Goal: Task Accomplishment & Management: Use online tool/utility

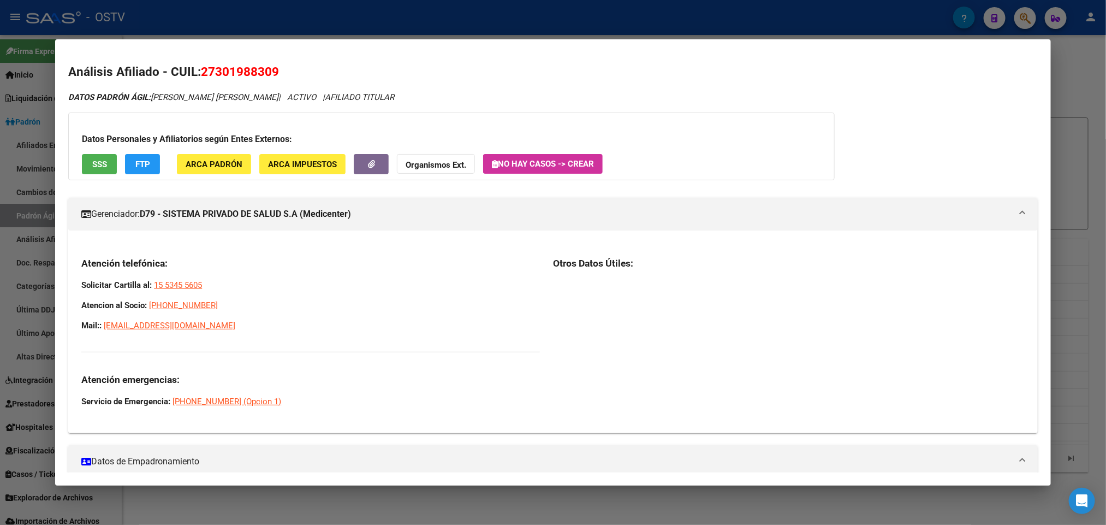
click at [31, 43] on div at bounding box center [553, 262] width 1106 height 525
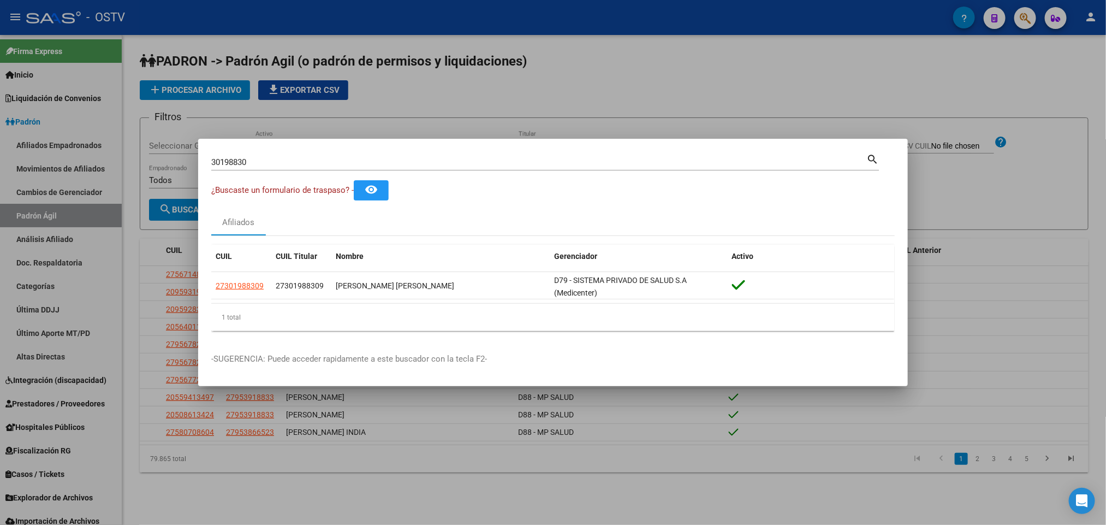
click at [259, 154] on div "30198830 Buscar (apellido, dni, cuil, nro traspaso, cuit, obra social)" at bounding box center [538, 162] width 655 height 16
drag, startPoint x: 259, startPoint y: 159, endPoint x: 0, endPoint y: 146, distance: 259.2
click at [0, 147] on div "30198830 Buscar (apellido, dni, cuil, nro traspaso, cuit, obra social) search ¿…" at bounding box center [553, 262] width 1106 height 525
paste input "46089256"
type input "46089256"
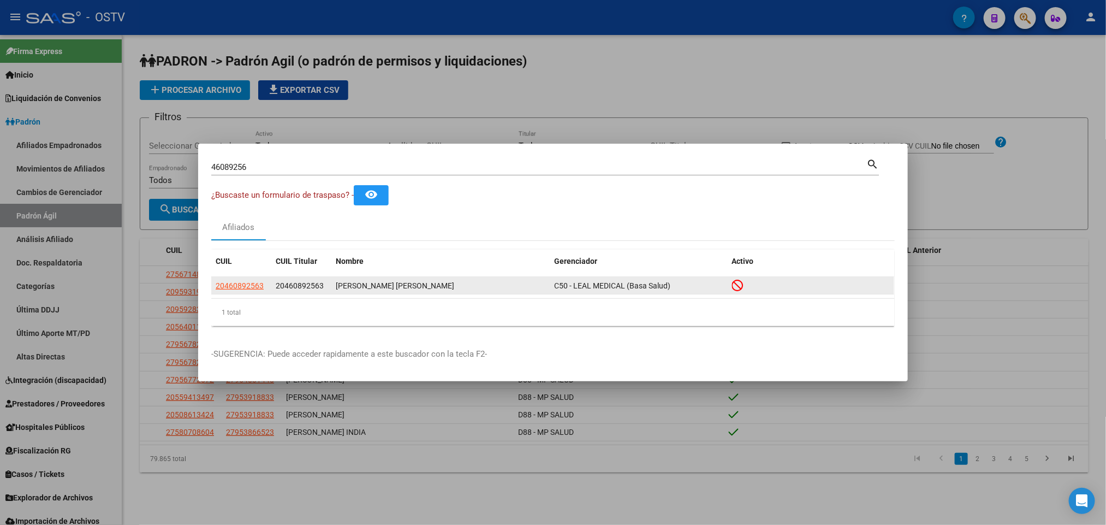
click at [238, 280] on app-link-go-to "20460892563" at bounding box center [240, 286] width 48 height 13
click at [242, 282] on span "20460892563" at bounding box center [240, 285] width 48 height 9
type textarea "20460892563"
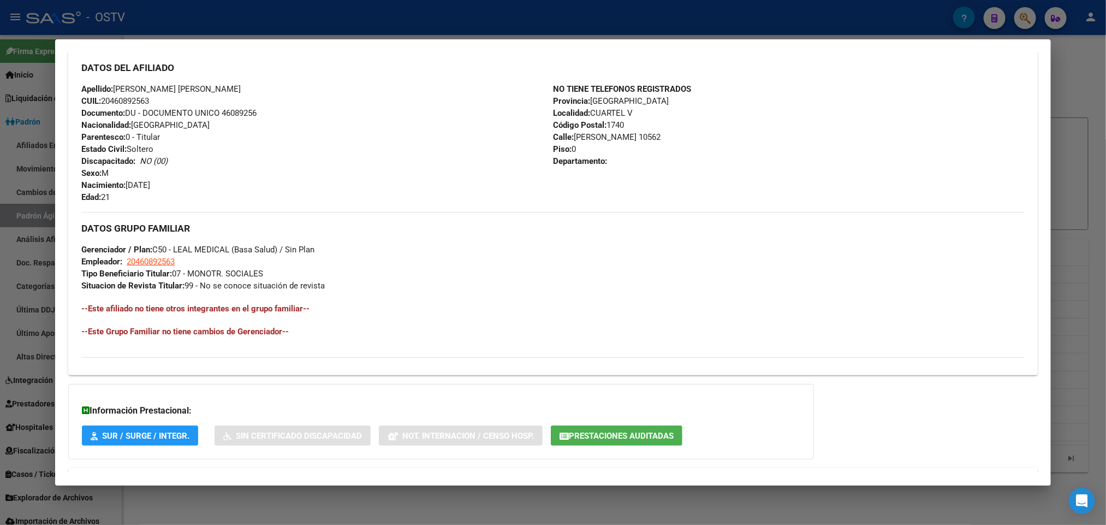
scroll to position [434, 0]
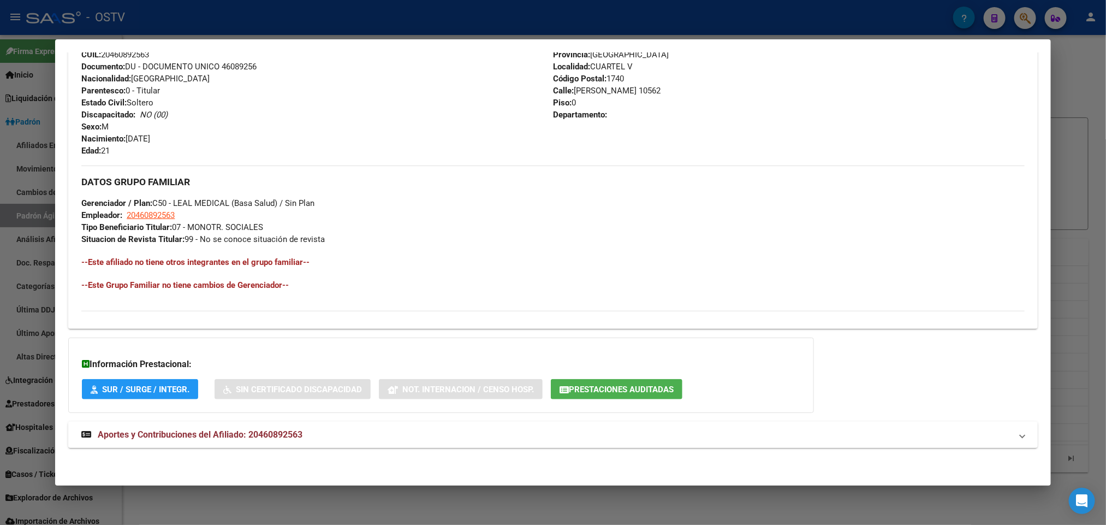
click at [289, 426] on mat-expansion-panel-header "Aportes y Contribuciones del Afiliado: 20460892563" at bounding box center [552, 435] width 969 height 26
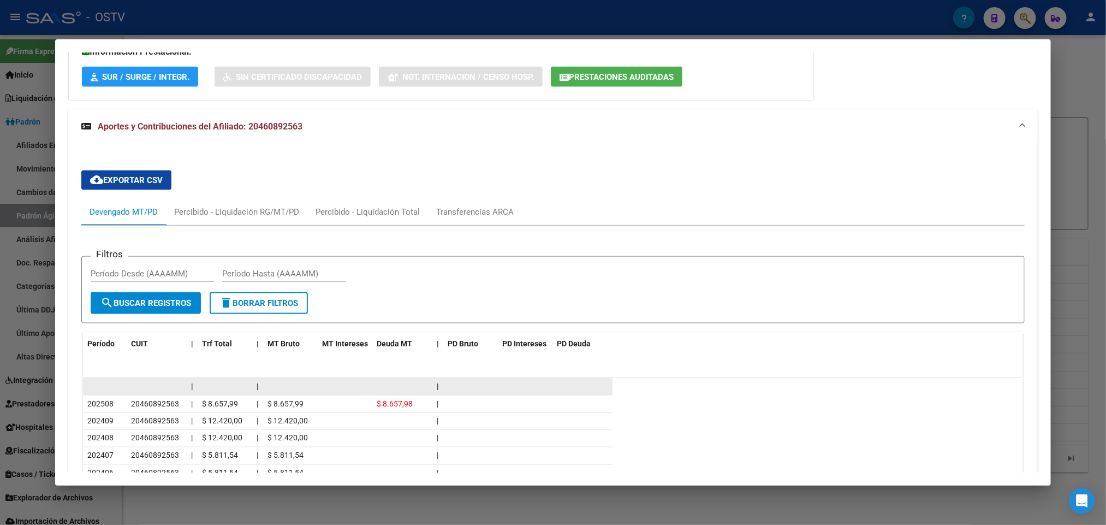
scroll to position [844, 0]
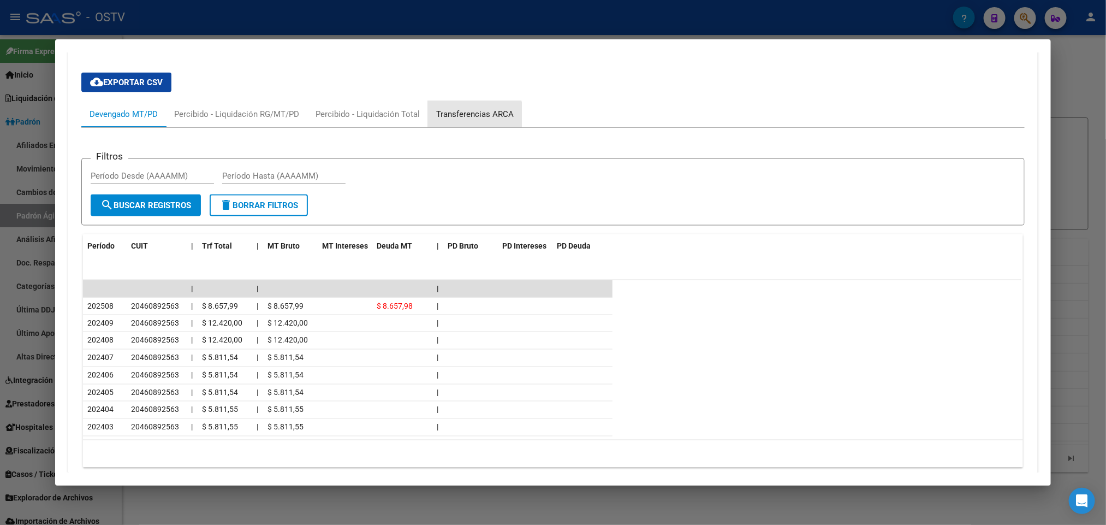
click at [467, 120] on div "Transferencias ARCA" at bounding box center [475, 114] width 78 height 12
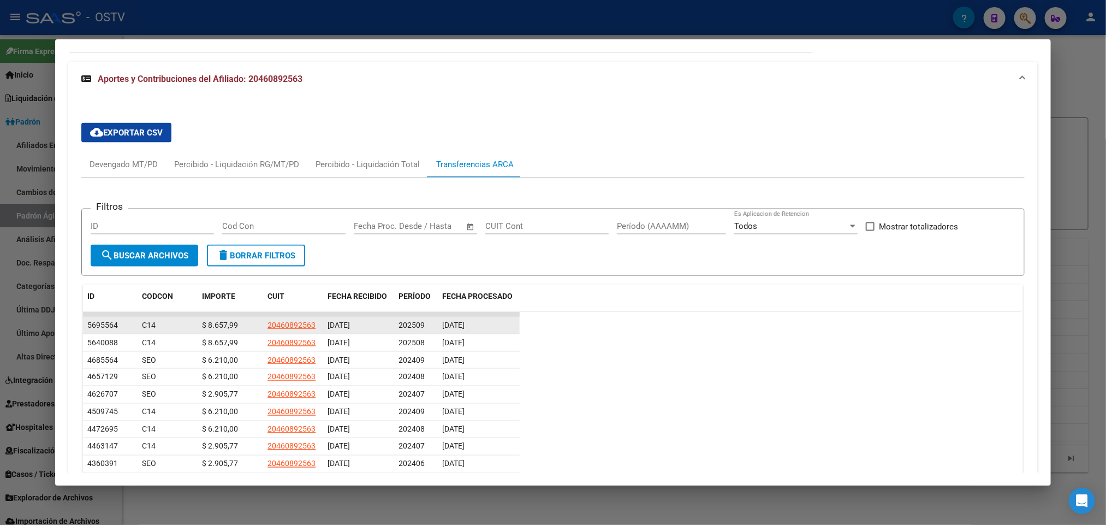
scroll to position [834, 0]
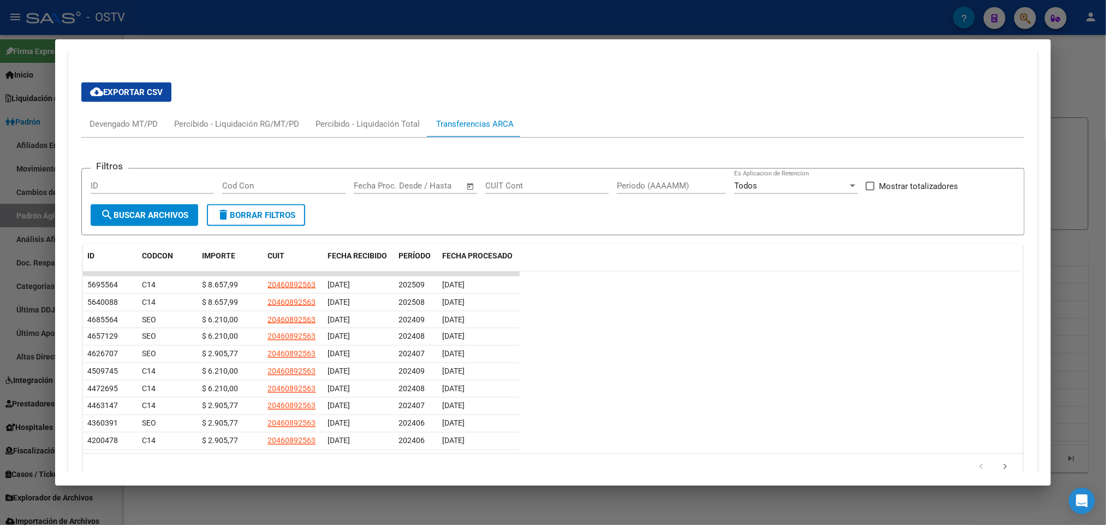
click at [0, 82] on div at bounding box center [553, 262] width 1106 height 525
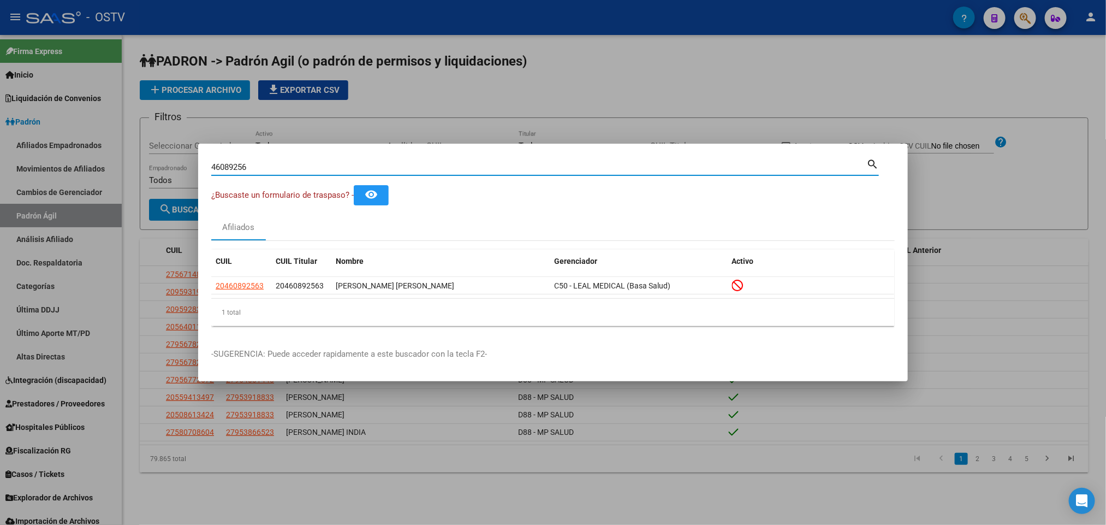
drag, startPoint x: 312, startPoint y: 165, endPoint x: 0, endPoint y: 153, distance: 312.1
click at [0, 153] on div "46089256 Buscar (apellido, dni, cuil, nro traspaso, cuit, obra social) search ¿…" at bounding box center [553, 262] width 1106 height 525
paste input "1598064"
type input "41598064"
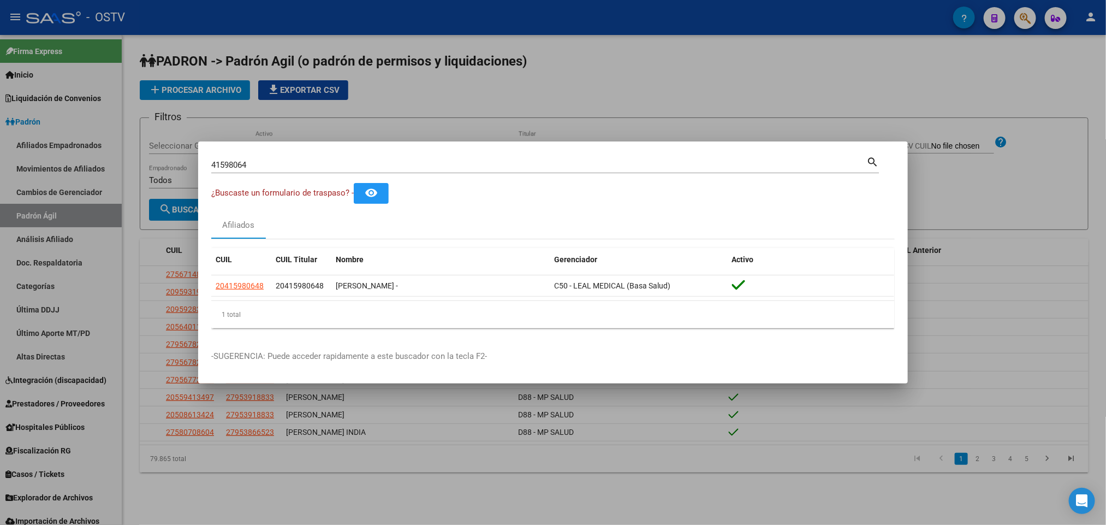
click at [503, 46] on div at bounding box center [553, 262] width 1106 height 525
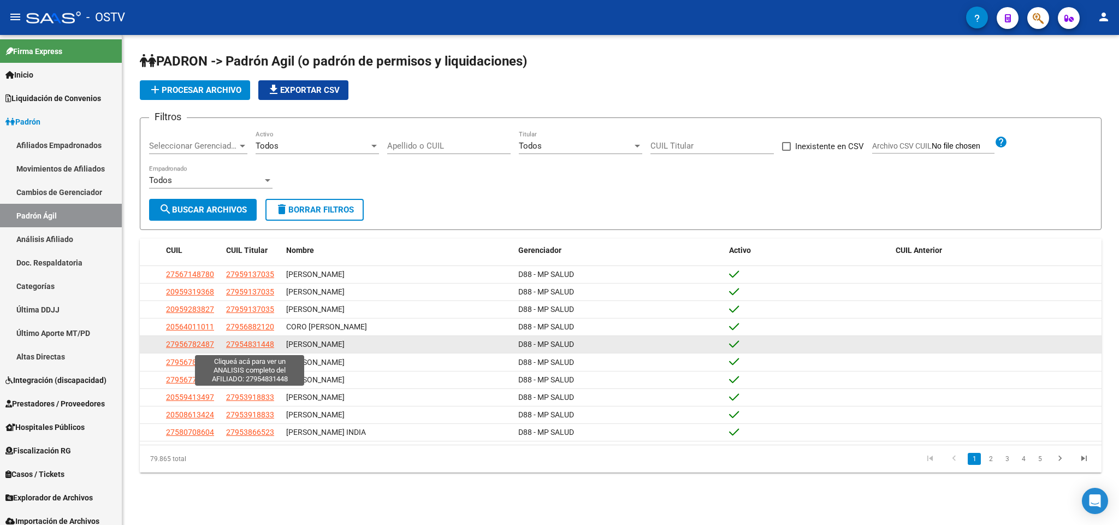
click at [239, 341] on span "27954831448" at bounding box center [250, 344] width 48 height 9
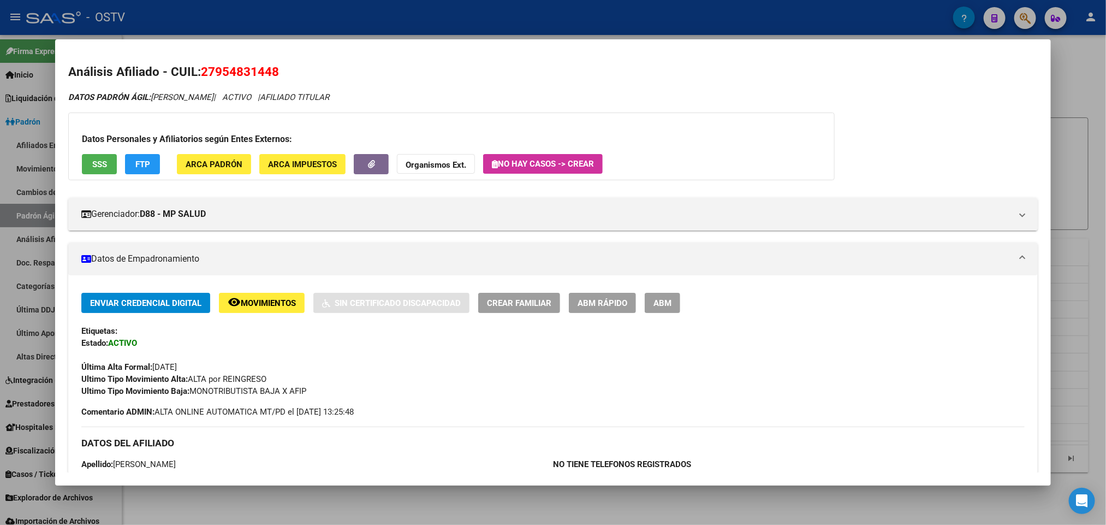
click at [139, 26] on div at bounding box center [553, 262] width 1106 height 525
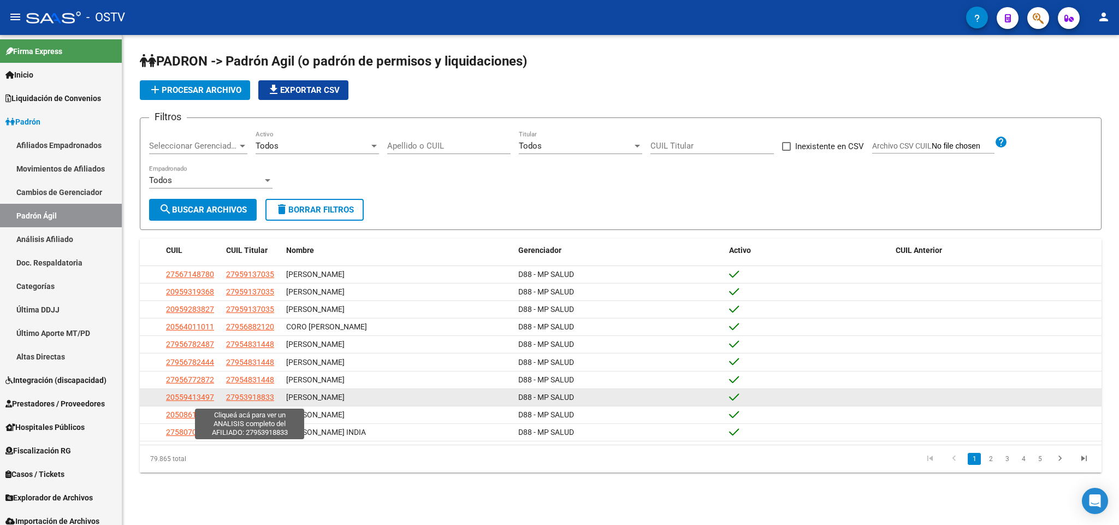
click at [230, 401] on span "27953918833" at bounding box center [250, 397] width 48 height 9
type textarea "27953918833"
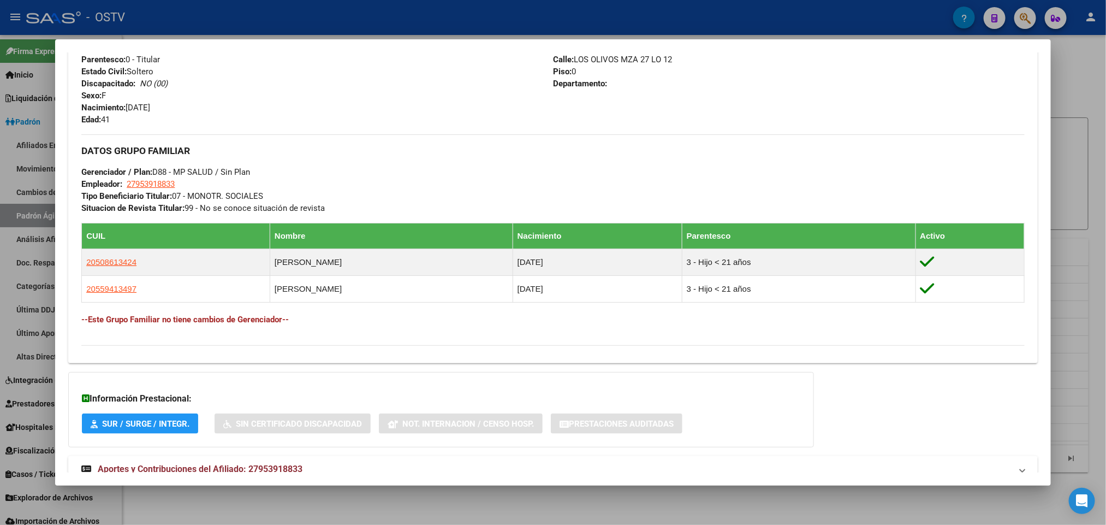
scroll to position [490, 0]
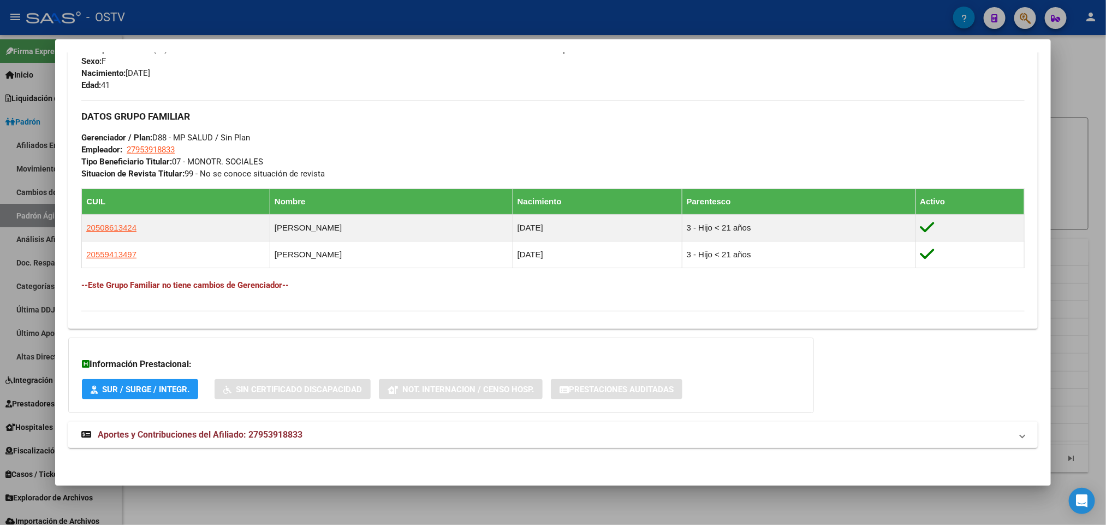
click at [229, 429] on span "Aportes y Contribuciones del Afiliado: 27953918833" at bounding box center [200, 434] width 205 height 10
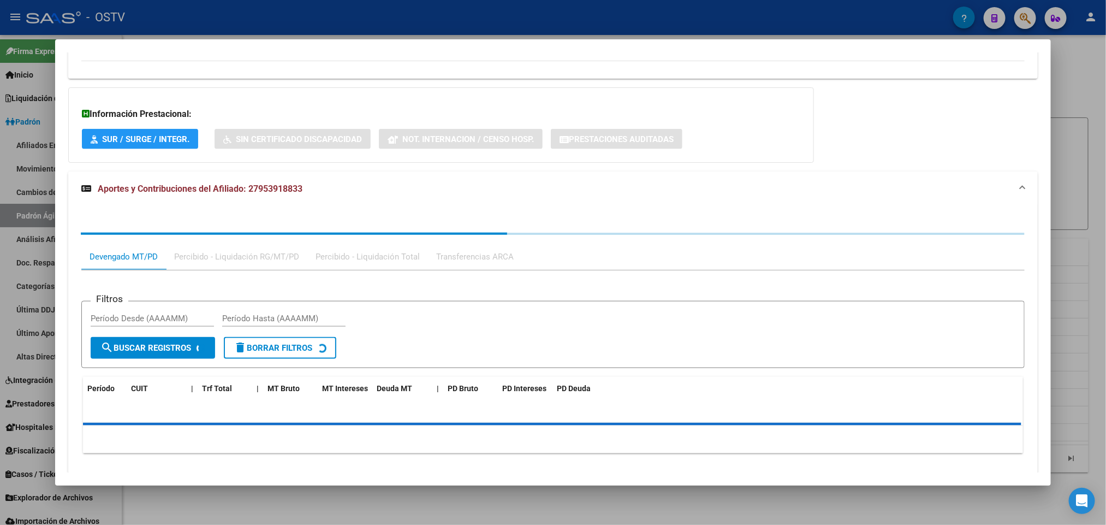
scroll to position [772, 0]
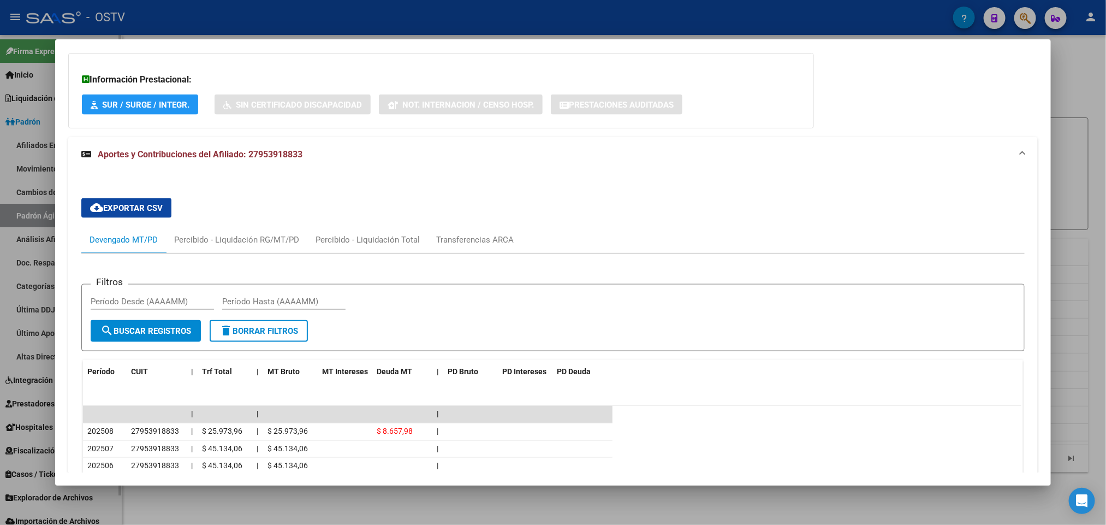
click at [0, 174] on div at bounding box center [553, 262] width 1106 height 525
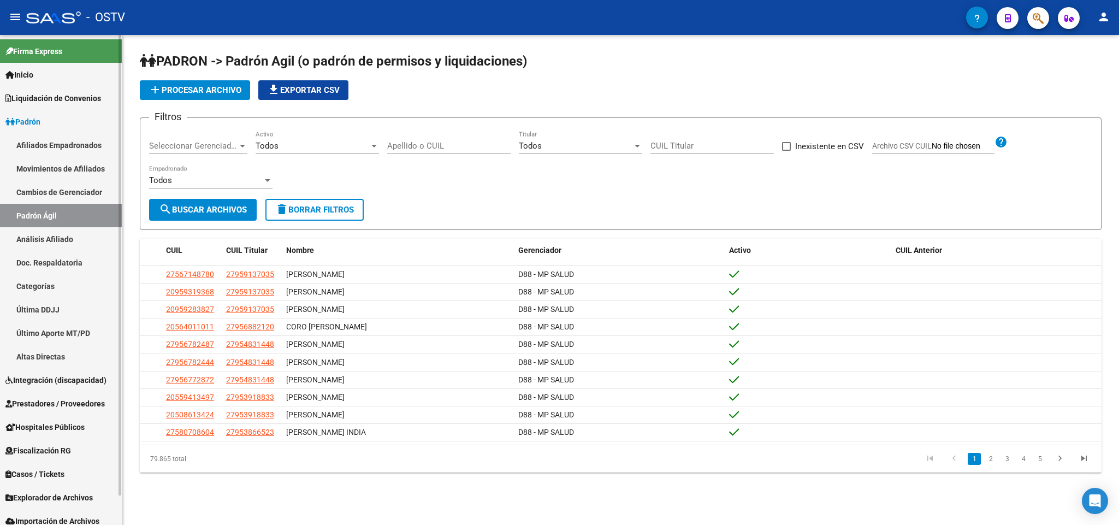
click at [48, 215] on link "Padrón Ágil" at bounding box center [61, 215] width 122 height 23
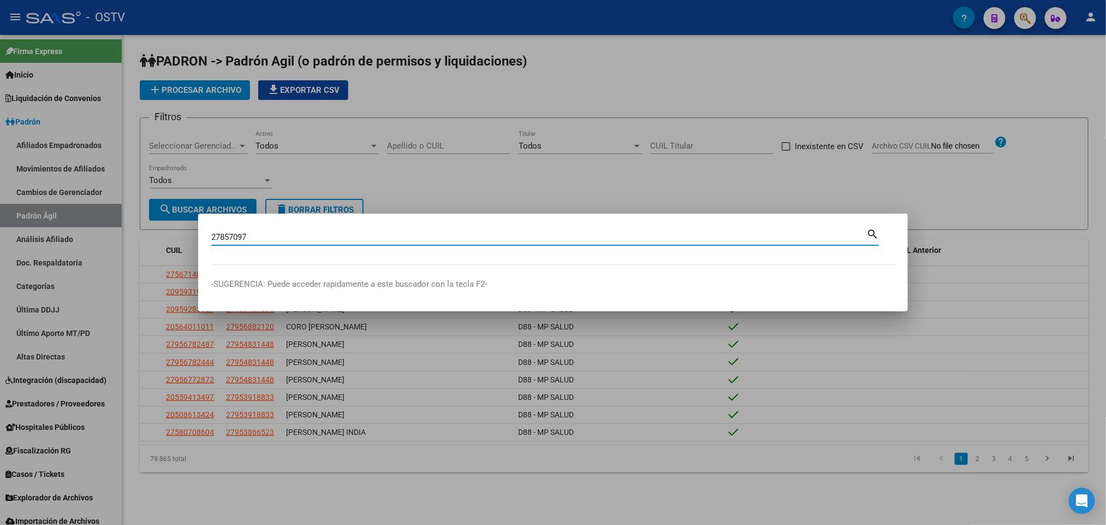
type input "27857097"
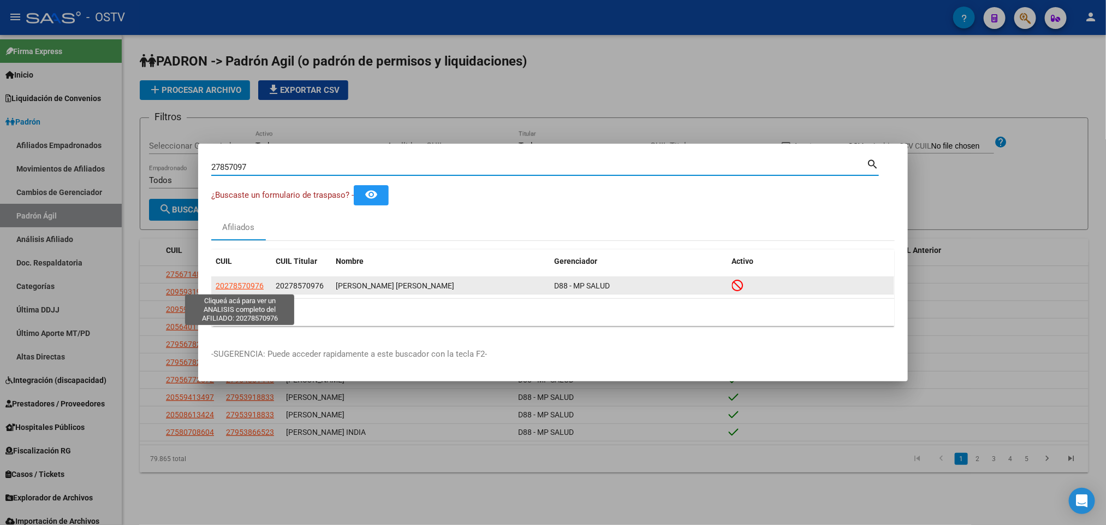
click at [248, 284] on span "20278570976" at bounding box center [240, 285] width 48 height 9
type textarea "20278570976"
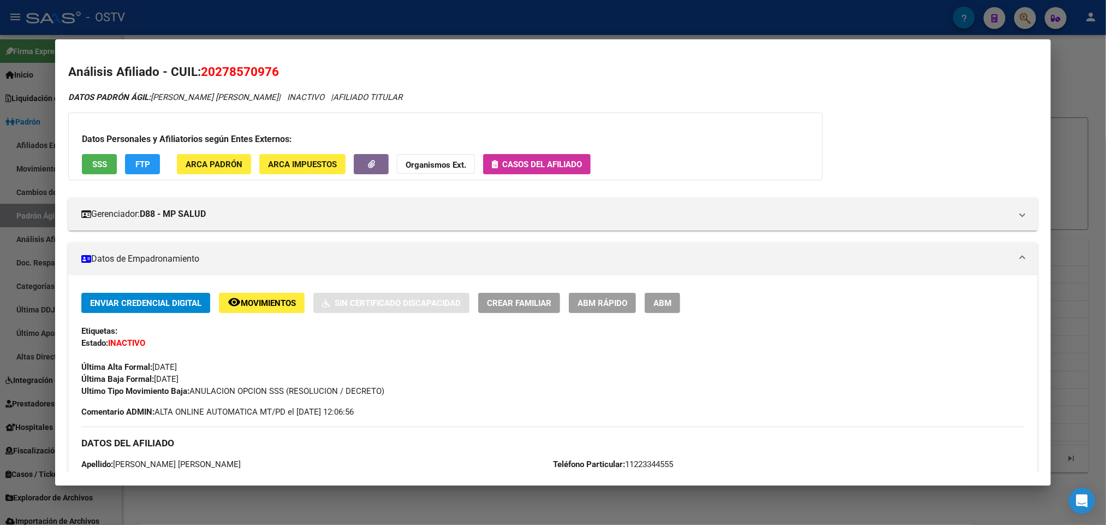
scroll to position [469, 0]
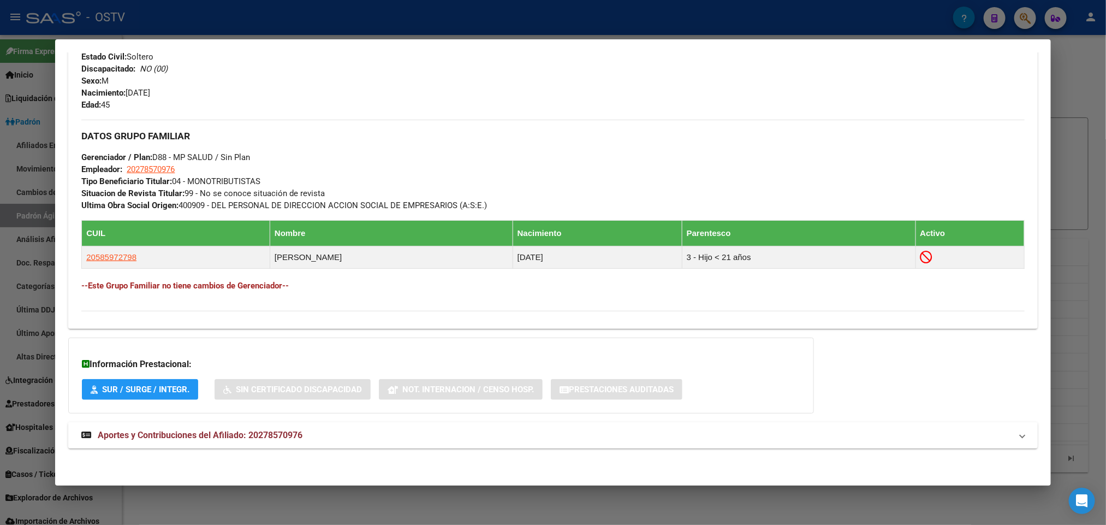
click at [352, 430] on mat-panel-title "Aportes y Contribuciones del Afiliado: 20278570976" at bounding box center [546, 435] width 930 height 13
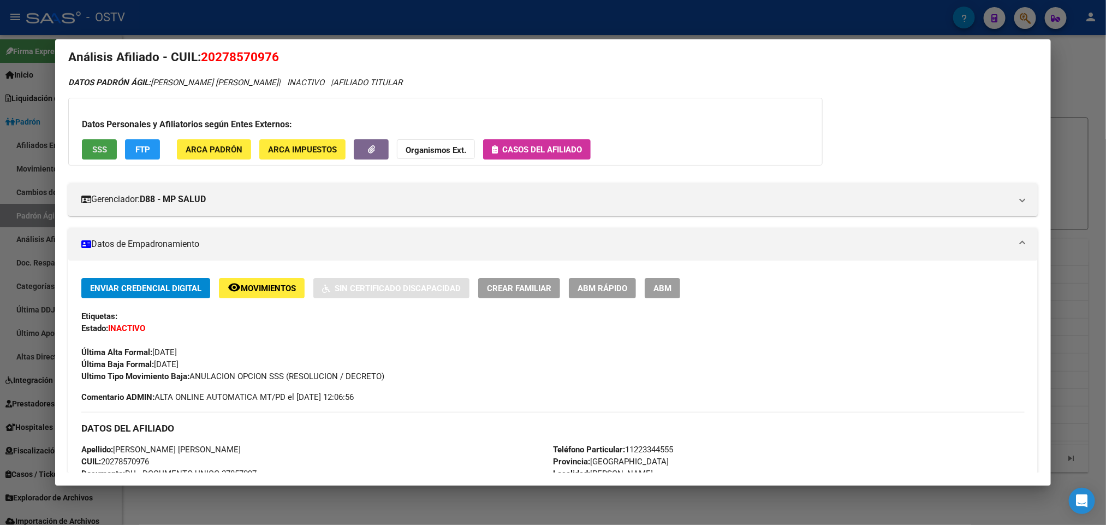
scroll to position [0, 0]
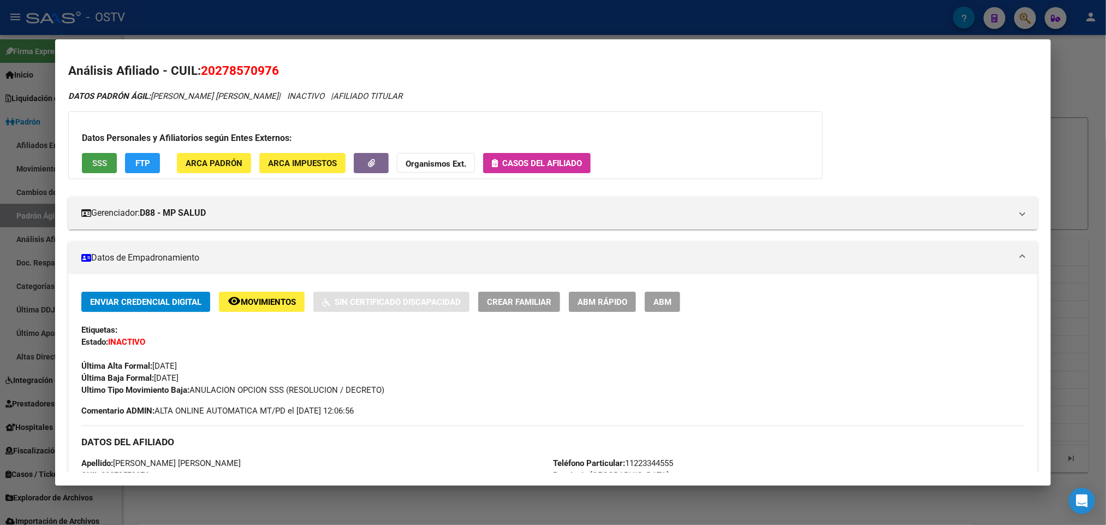
click at [102, 141] on div "Datos Personales y Afiliatorios según Entes Externos: SSS FTP ARCA Padrón ARCA …" at bounding box center [445, 145] width 755 height 68
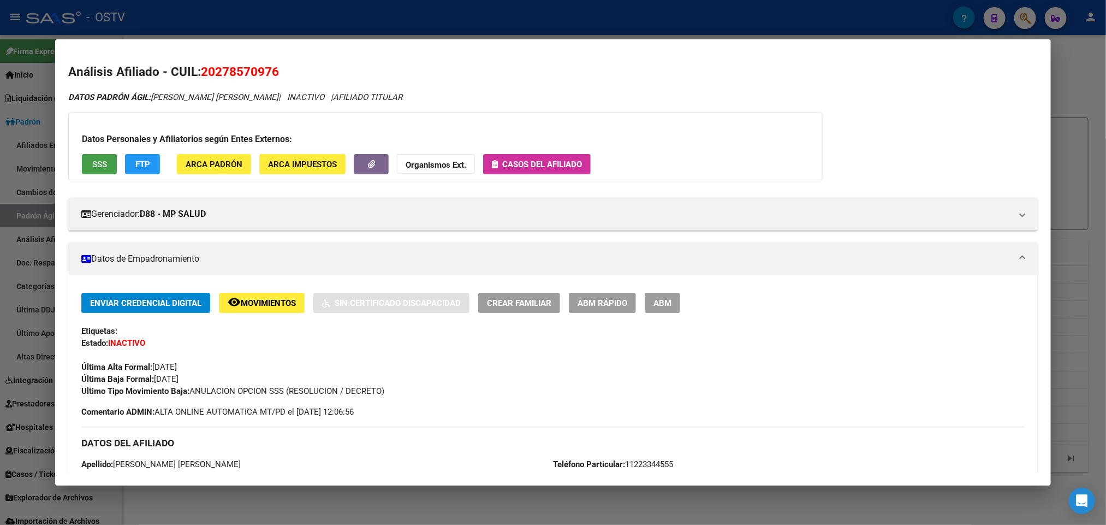
click at [96, 165] on span "SSS" at bounding box center [99, 164] width 15 height 10
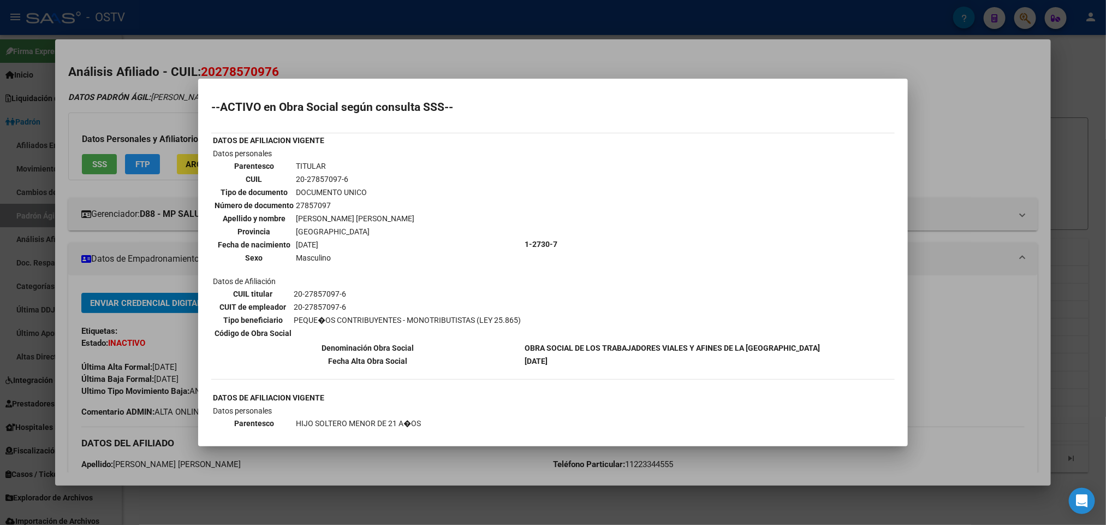
drag, startPoint x: 164, startPoint y: 156, endPoint x: 151, endPoint y: 87, distance: 69.4
click at [164, 154] on div at bounding box center [553, 262] width 1106 height 525
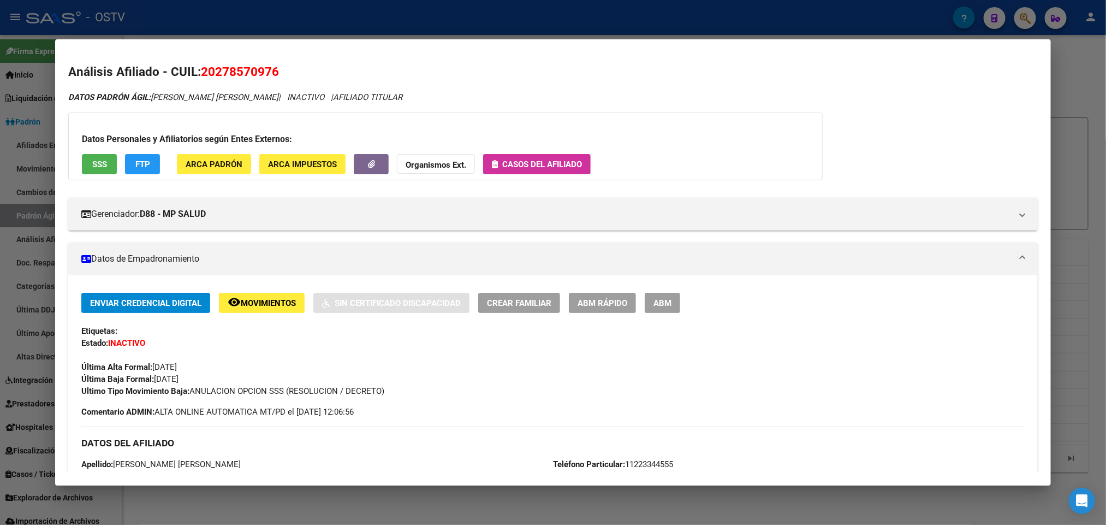
click at [162, 10] on div at bounding box center [553, 262] width 1106 height 525
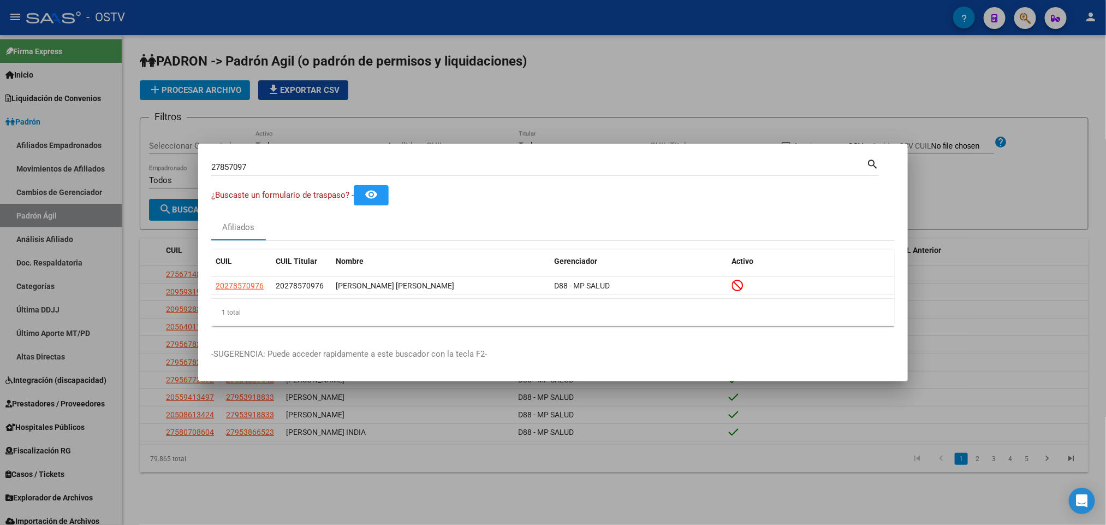
drag, startPoint x: 264, startPoint y: 170, endPoint x: 0, endPoint y: 211, distance: 266.9
click at [0, 211] on div "27857097 Buscar (apellido, dni, cuil, nro traspaso, cuit, obra social) search ¿…" at bounding box center [553, 262] width 1106 height 525
paste input "55032535"
type input "55032535"
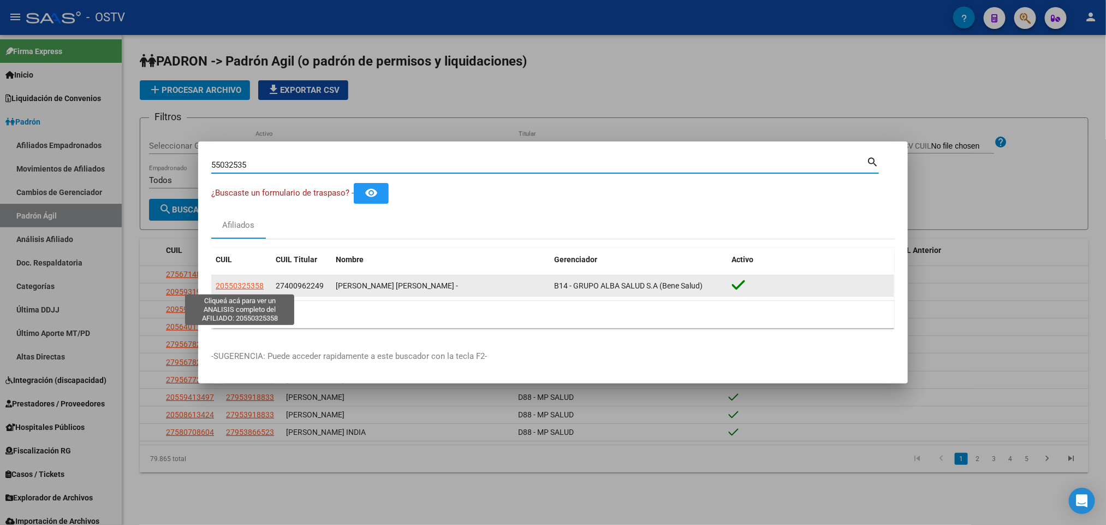
click at [217, 283] on span "20550325358" at bounding box center [240, 285] width 48 height 9
type textarea "20550325358"
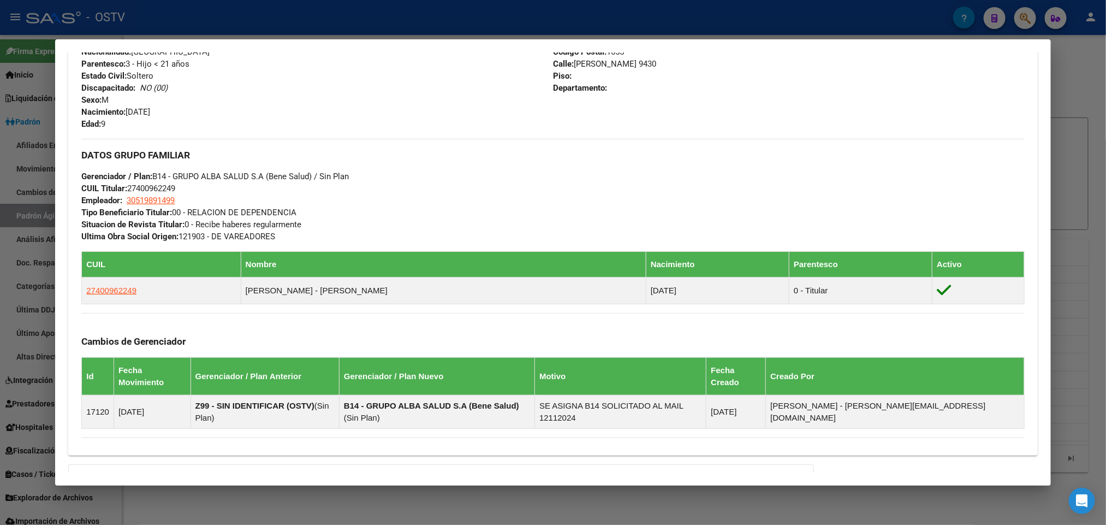
scroll to position [555, 0]
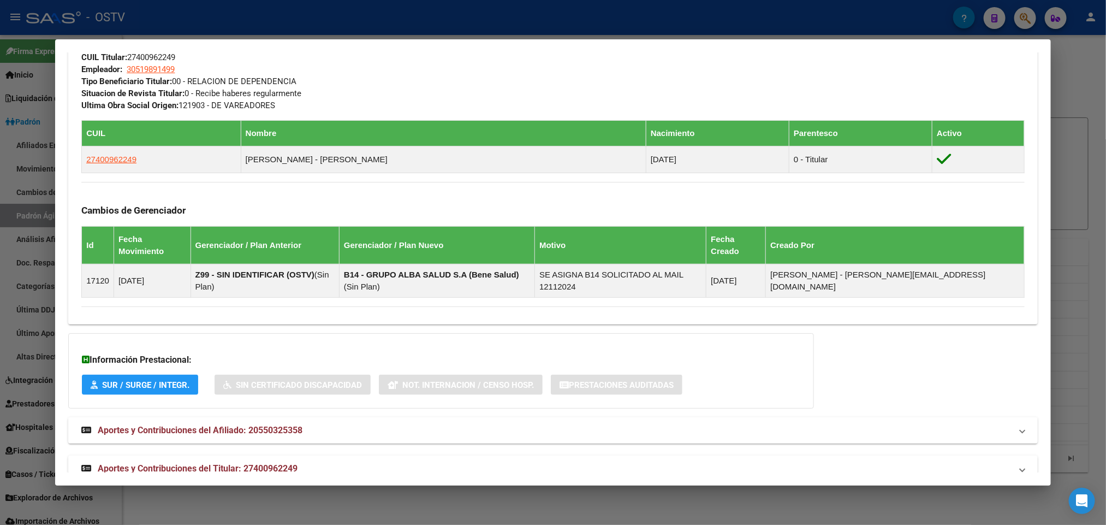
click at [230, 425] on span "Aportes y Contribuciones del Afiliado: 20550325358" at bounding box center [200, 430] width 205 height 10
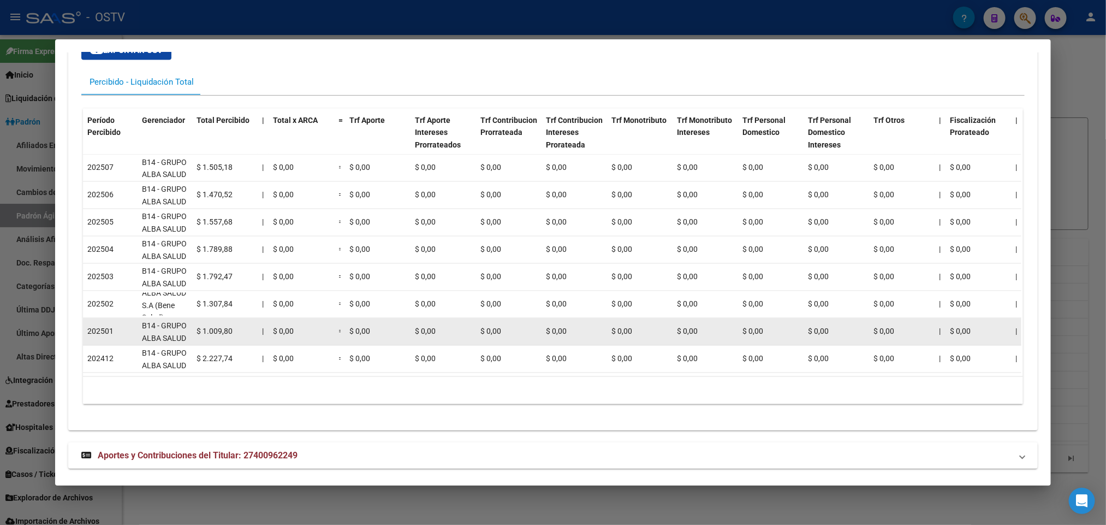
scroll to position [26, 0]
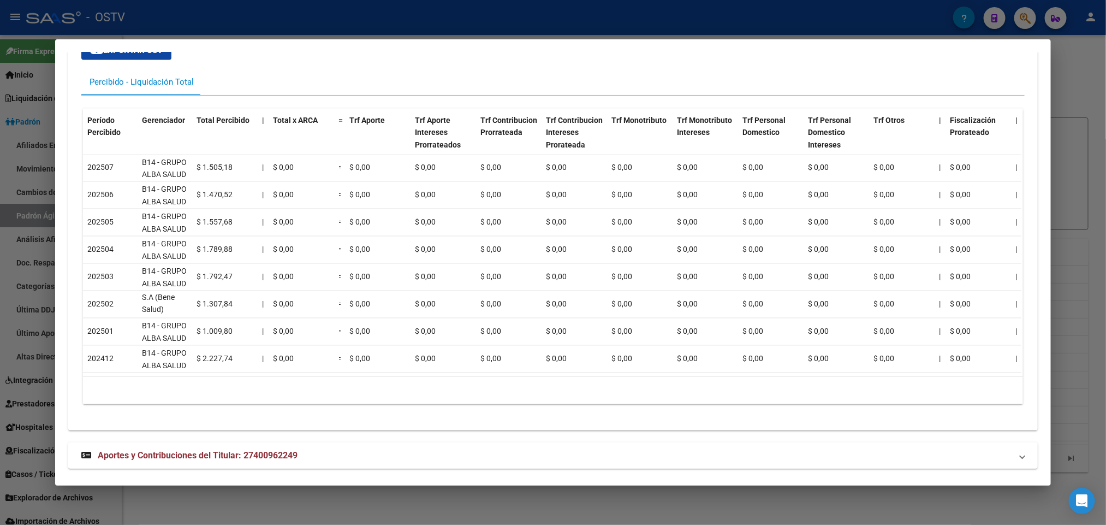
click at [211, 450] on span "Aportes y Contribuciones del Titular: 27400962249" at bounding box center [198, 455] width 200 height 10
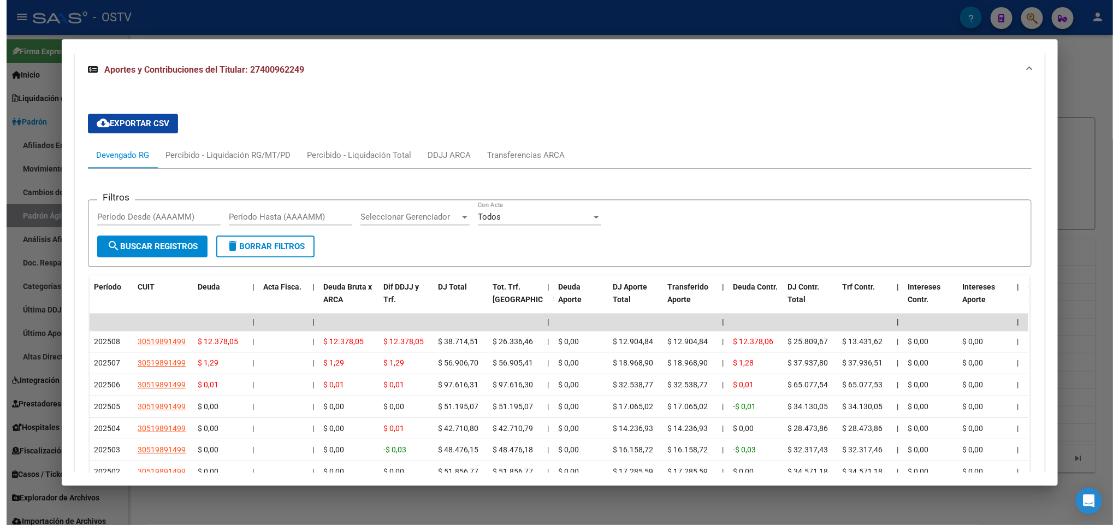
scroll to position [1386, 0]
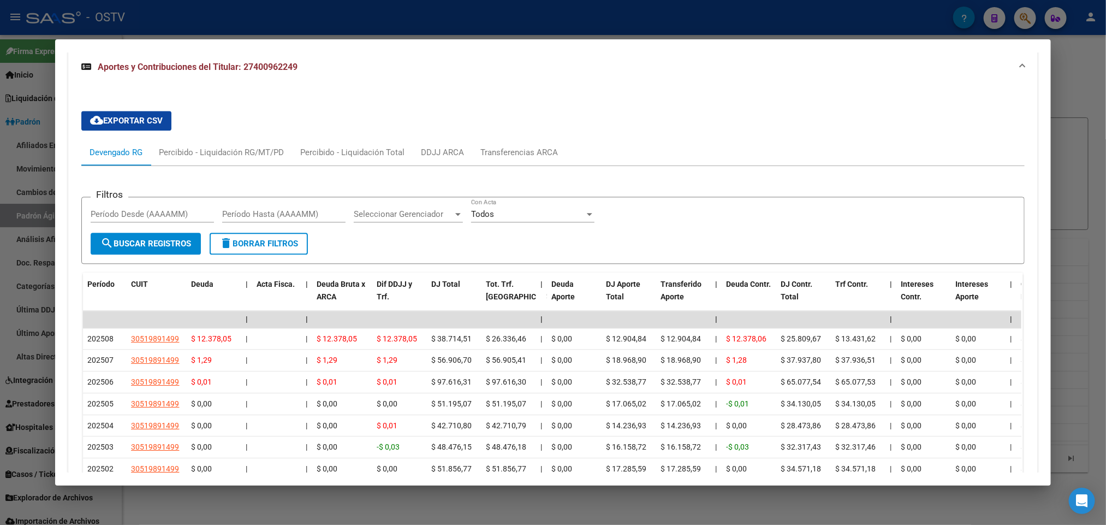
click at [7, 372] on div at bounding box center [553, 262] width 1106 height 525
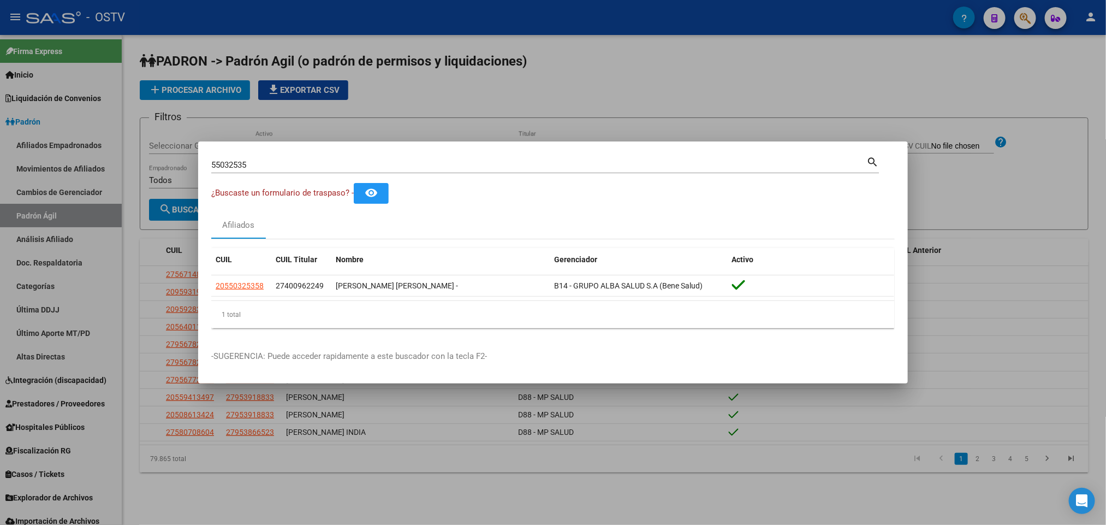
click at [8, 368] on div at bounding box center [553, 262] width 1106 height 525
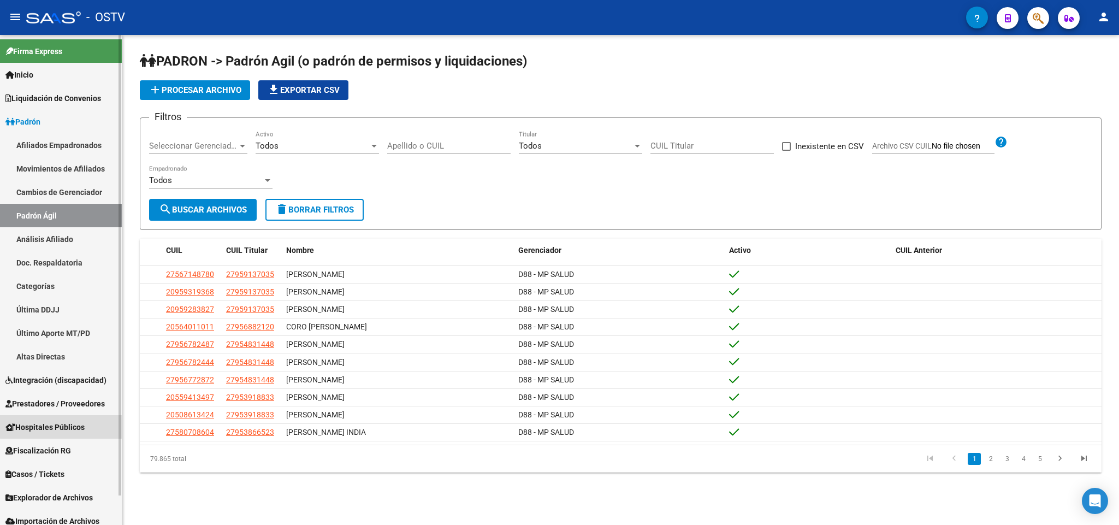
click at [73, 418] on link "Hospitales Públicos" at bounding box center [61, 426] width 122 height 23
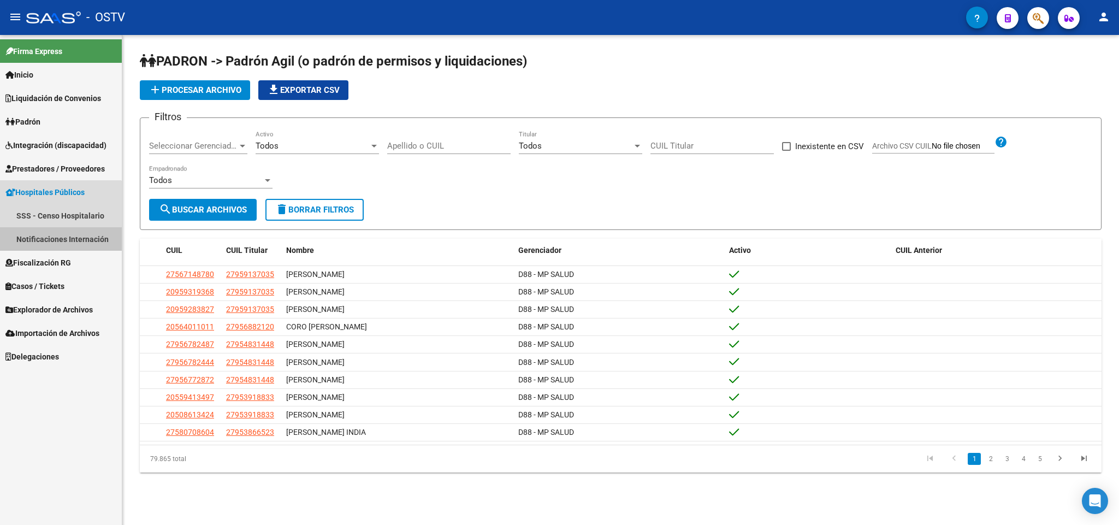
click at [50, 238] on link "Notificaciones Internación" at bounding box center [61, 238] width 122 height 23
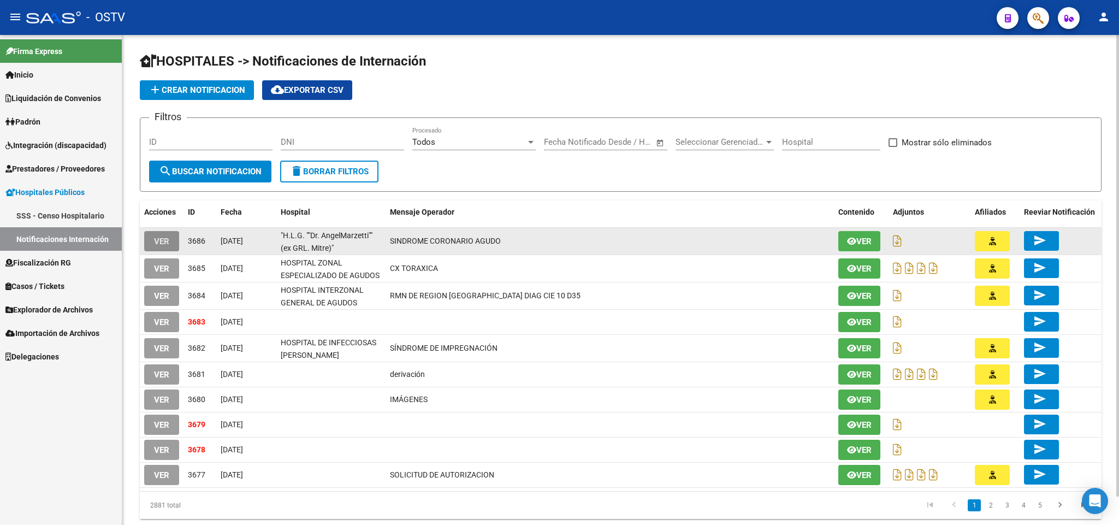
click at [161, 239] on span "VER" at bounding box center [161, 241] width 15 height 10
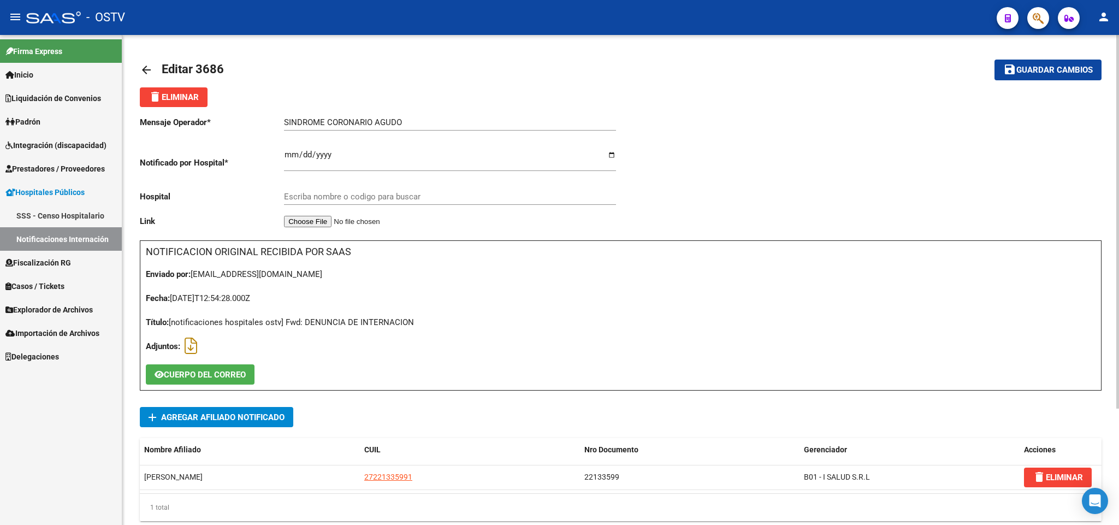
type input ""H.L.G. ""Dr. AngelMarzetti""(ex GRL. Mitre)""
click at [140, 61] on link "arrow_back" at bounding box center [151, 70] width 22 height 26
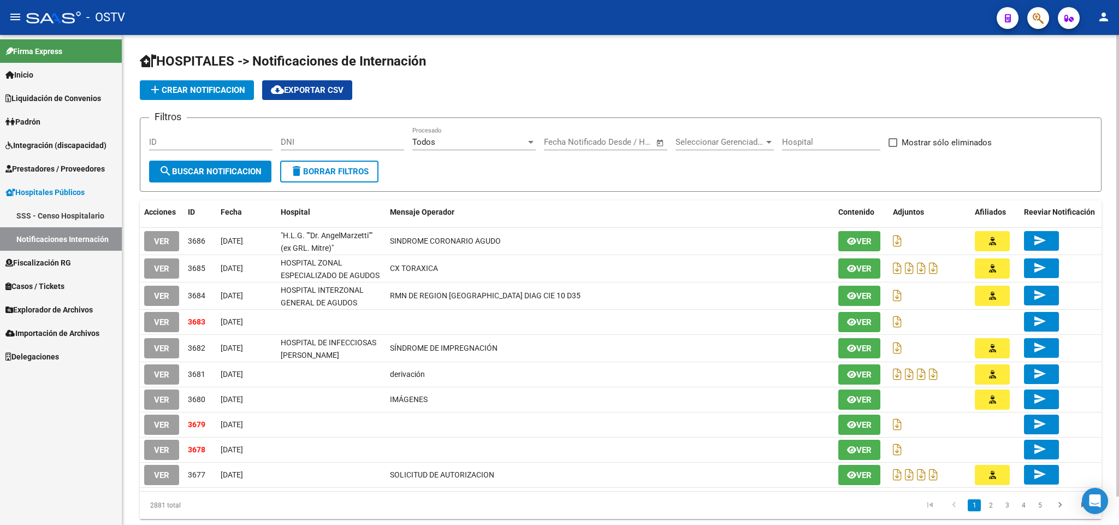
click at [166, 227] on div "Acciones ID Fecha Hospital Mensaje Operador Contenido Adjuntos Afiliados Reevia…" at bounding box center [621, 359] width 962 height 318
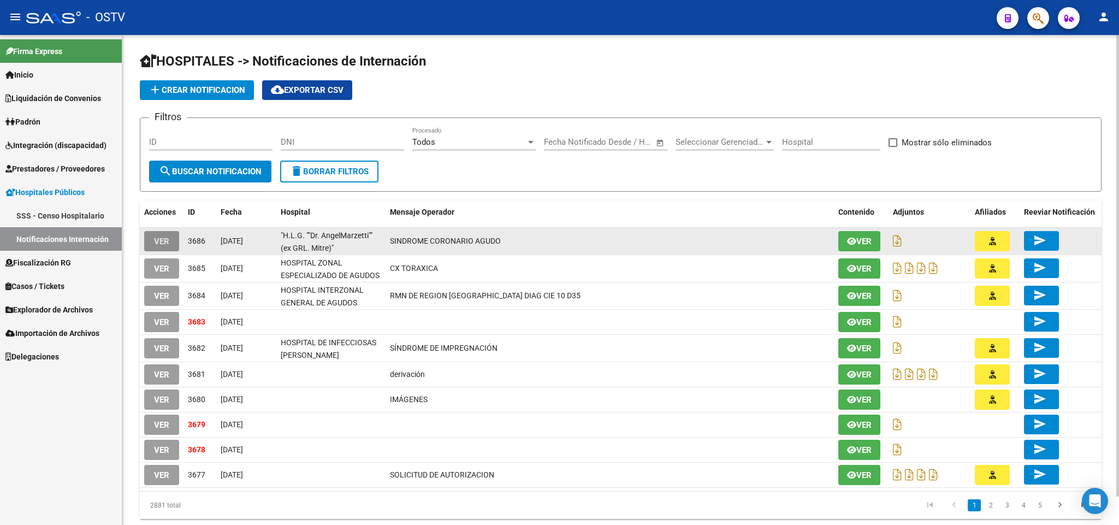
click at [171, 249] on button "VER" at bounding box center [161, 241] width 35 height 20
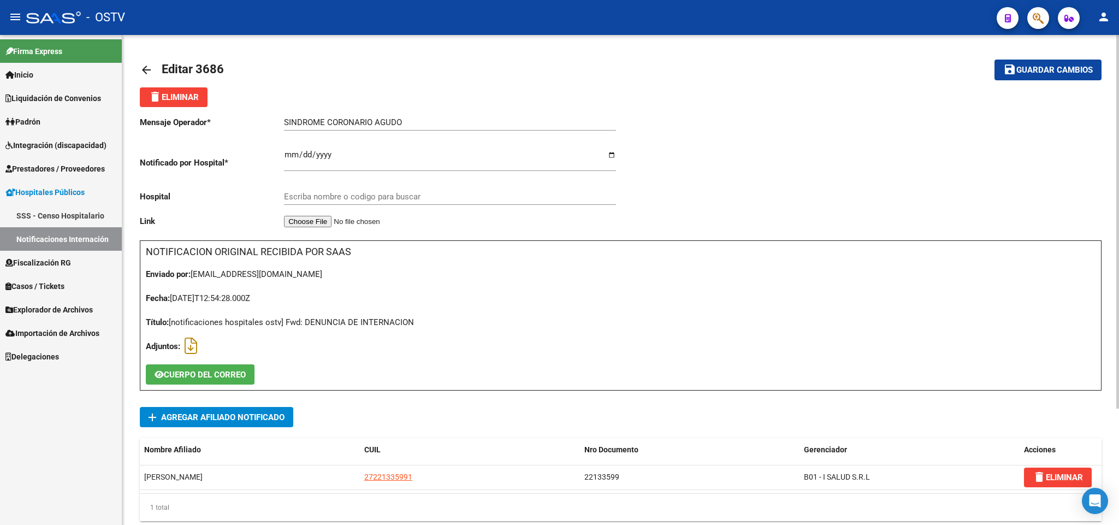
type input ""H.L.G. ""Dr. AngelMarzetti""(ex GRL. Mitre)""
click at [145, 69] on mat-icon "arrow_back" at bounding box center [146, 69] width 13 height 13
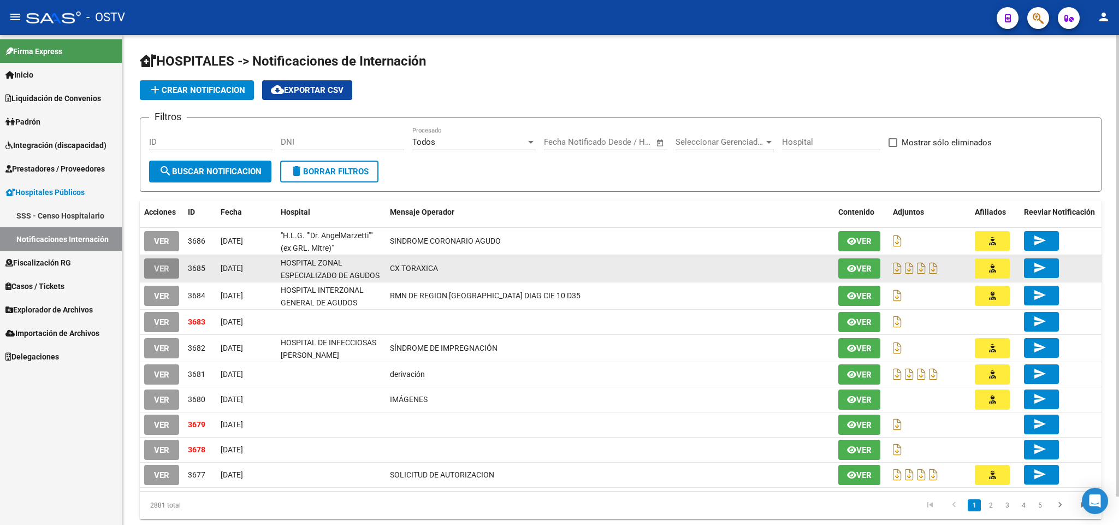
click at [164, 269] on span "VER" at bounding box center [161, 269] width 15 height 10
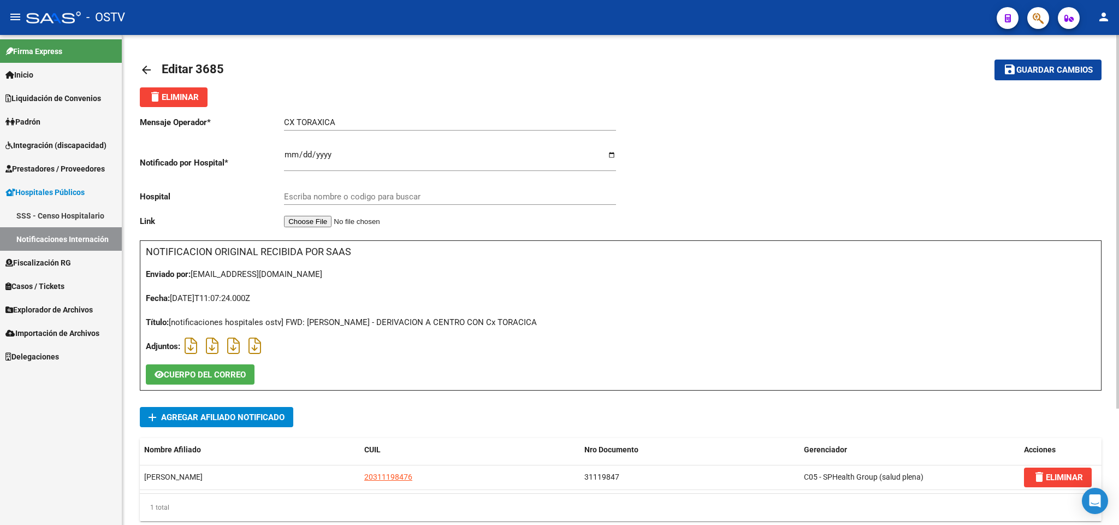
type input "HOSPITAL ZONAL ESPECIALIZADO DE AGUDOS Y CRONICOS [PERSON_NAME][GEOGRAPHIC_DATA]"
click at [146, 73] on mat-icon "arrow_back" at bounding box center [146, 69] width 13 height 13
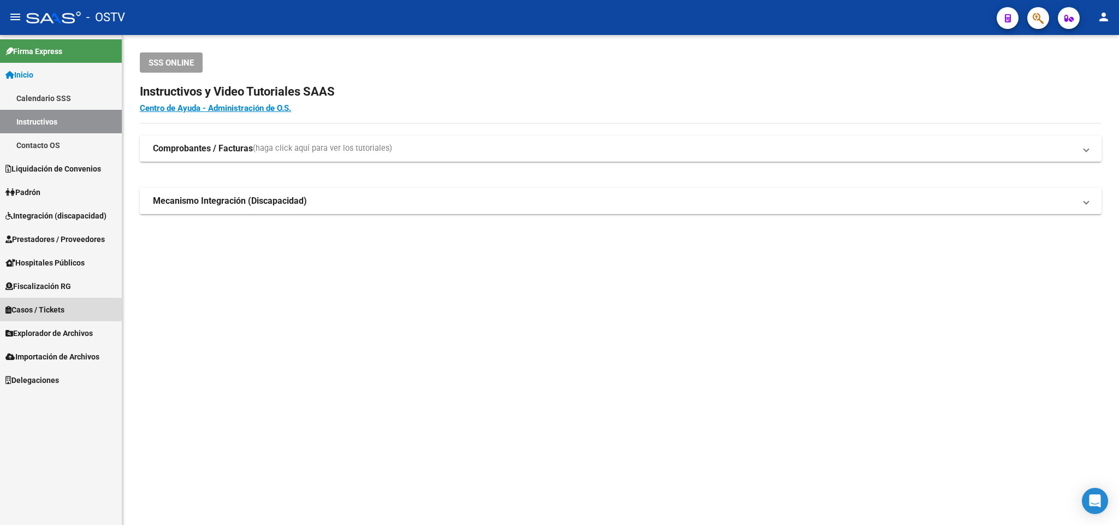
click at [51, 304] on span "Casos / Tickets" at bounding box center [34, 310] width 59 height 12
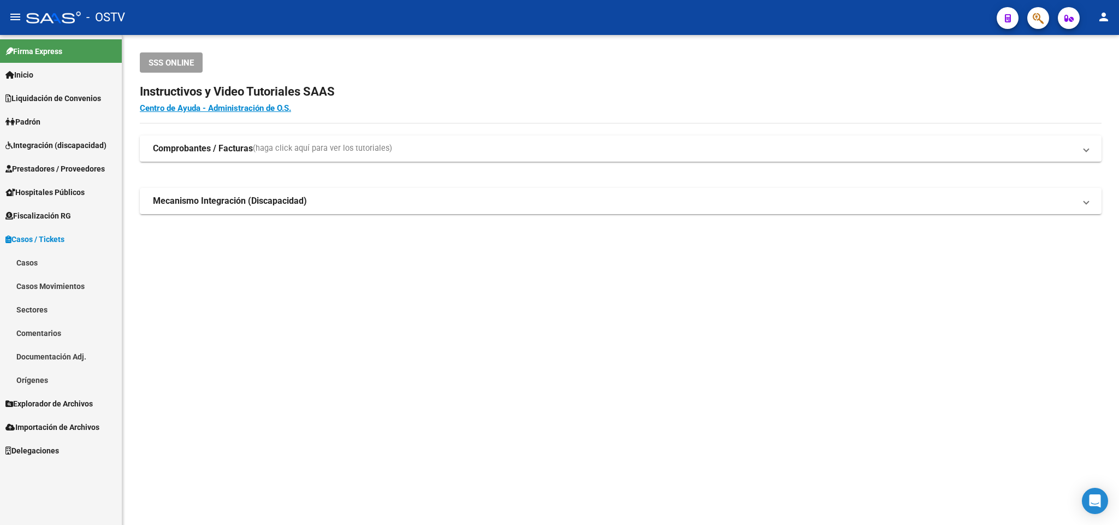
click at [51, 269] on link "Casos" at bounding box center [61, 262] width 122 height 23
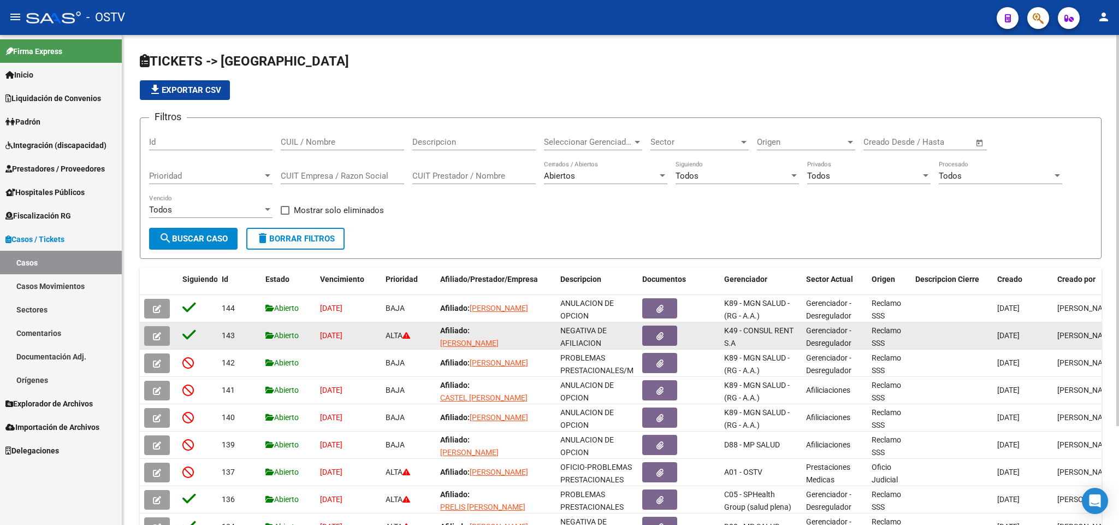
click at [167, 336] on button "button" at bounding box center [157, 336] width 26 height 20
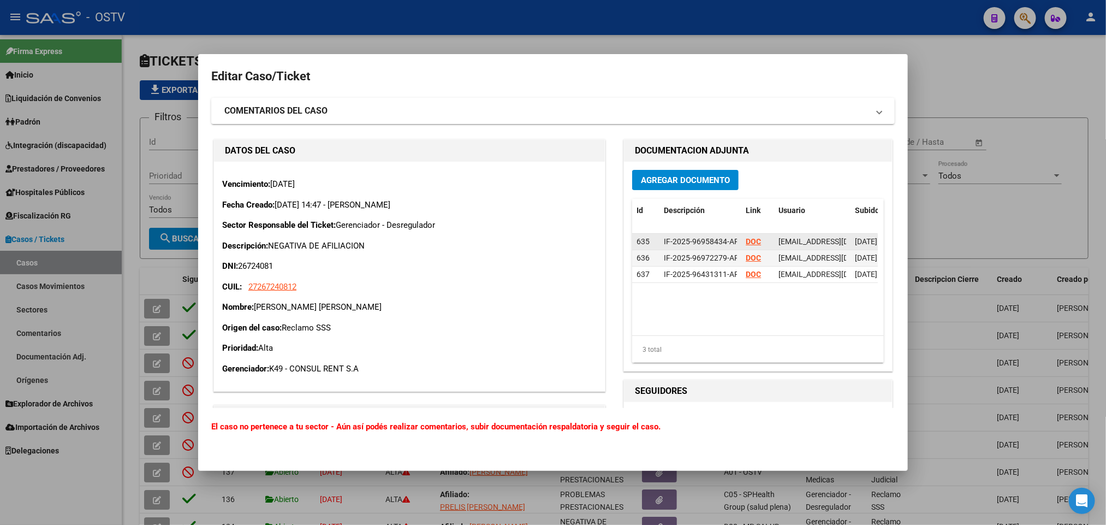
click at [747, 241] on strong "DOC" at bounding box center [753, 241] width 15 height 9
click at [746, 260] on strong "DOC" at bounding box center [753, 257] width 15 height 9
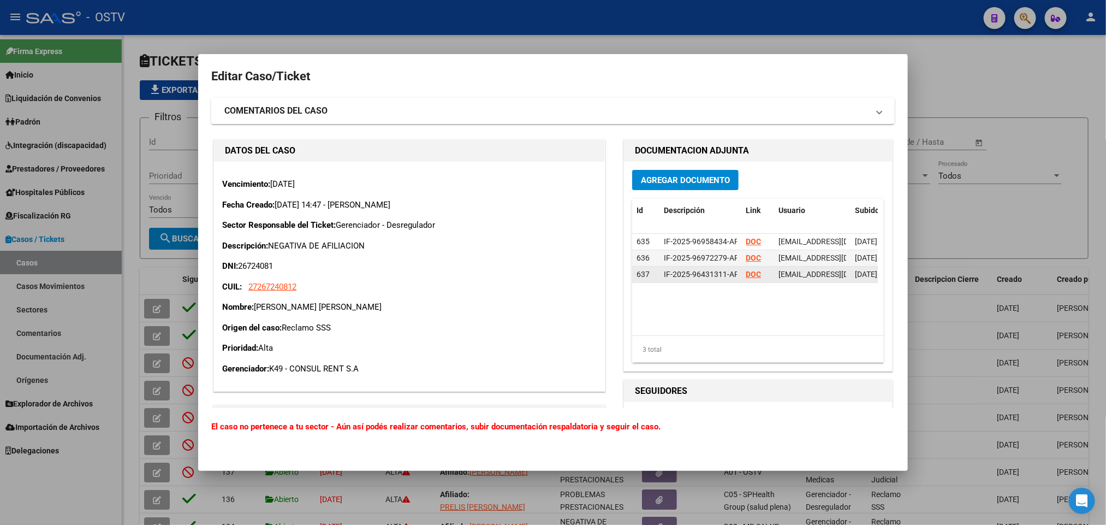
click at [746, 277] on strong "DOC" at bounding box center [753, 274] width 15 height 9
click at [433, 35] on div at bounding box center [553, 262] width 1106 height 525
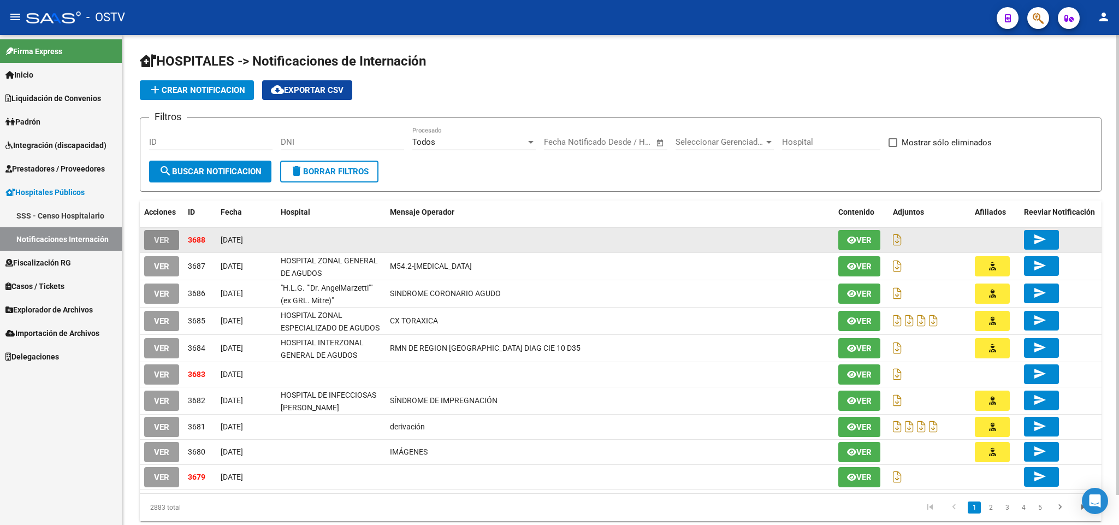
click at [159, 242] on span "VER" at bounding box center [161, 240] width 15 height 10
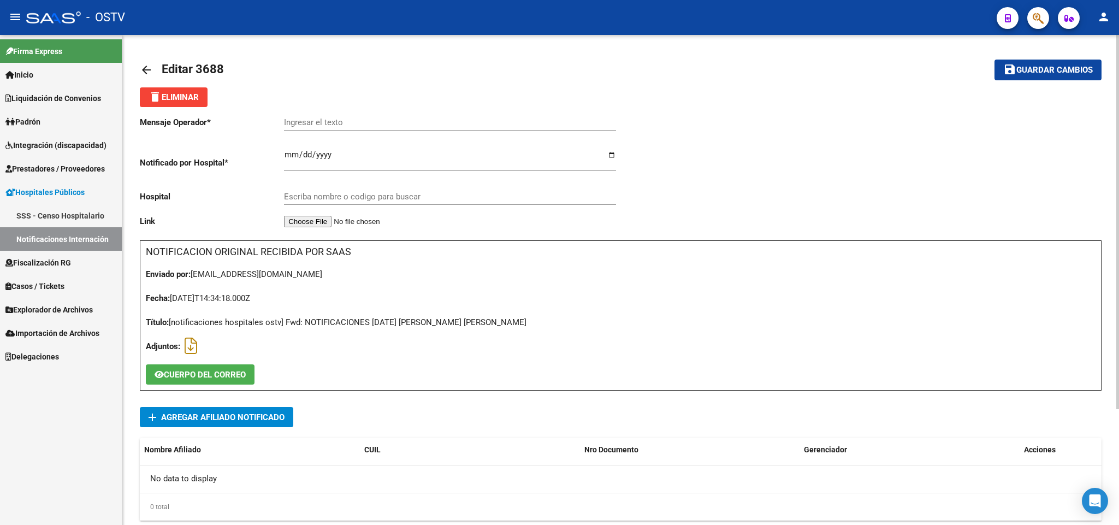
click at [152, 68] on mat-icon "arrow_back" at bounding box center [146, 69] width 13 height 13
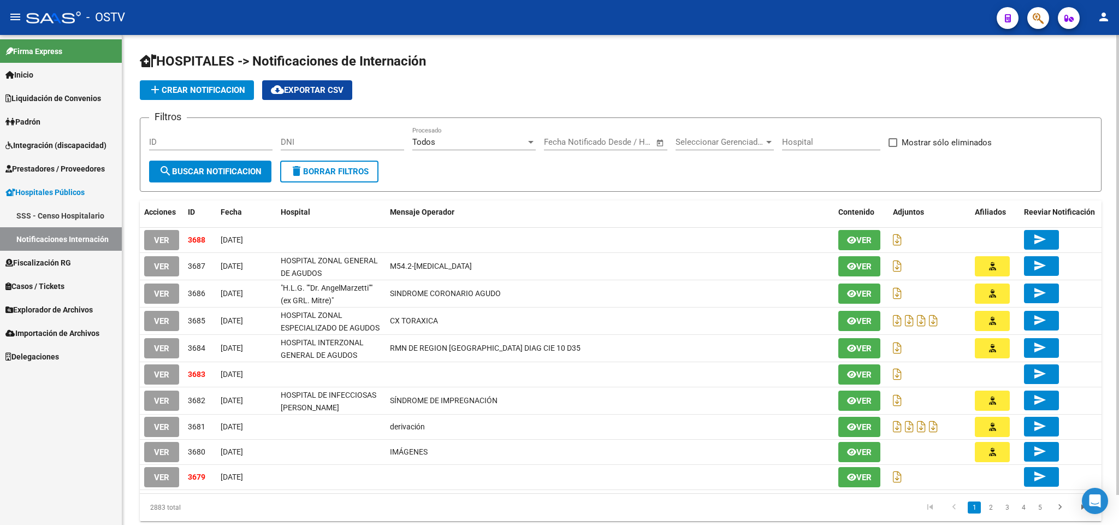
scroll to position [32, 0]
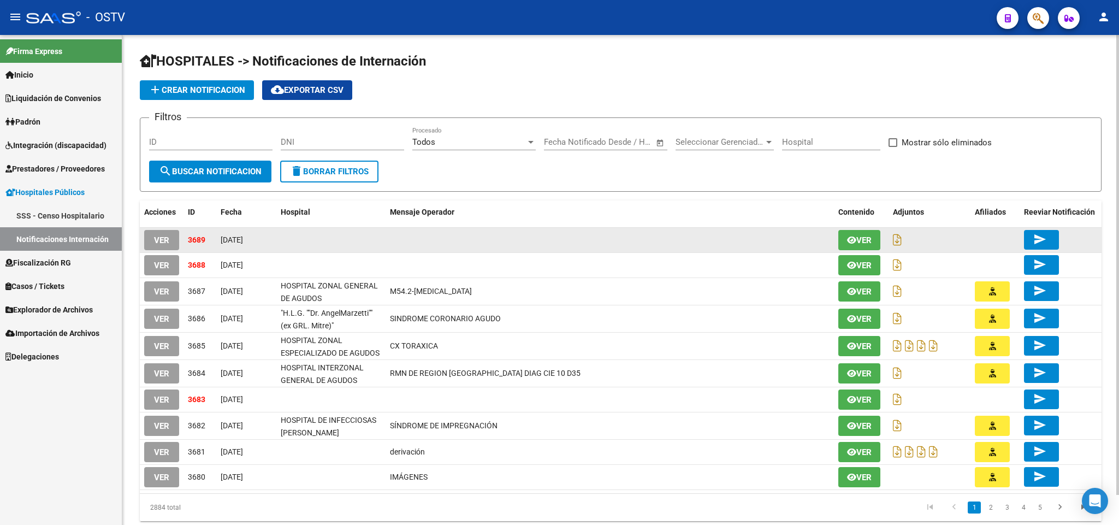
click at [162, 242] on span "VER" at bounding box center [161, 240] width 15 height 10
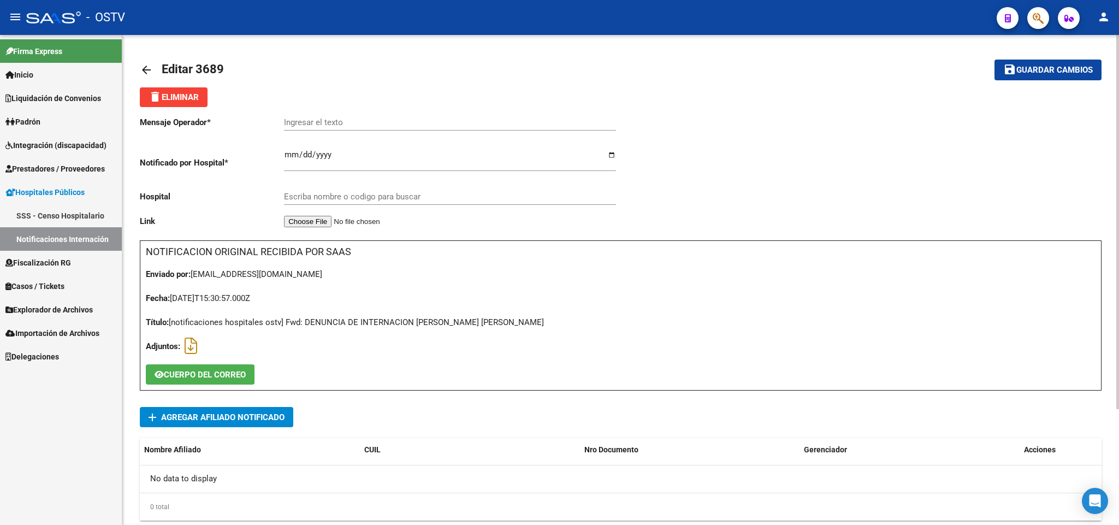
click at [274, 423] on span "add Agregar Afiliado Notificado" at bounding box center [217, 417] width 136 height 20
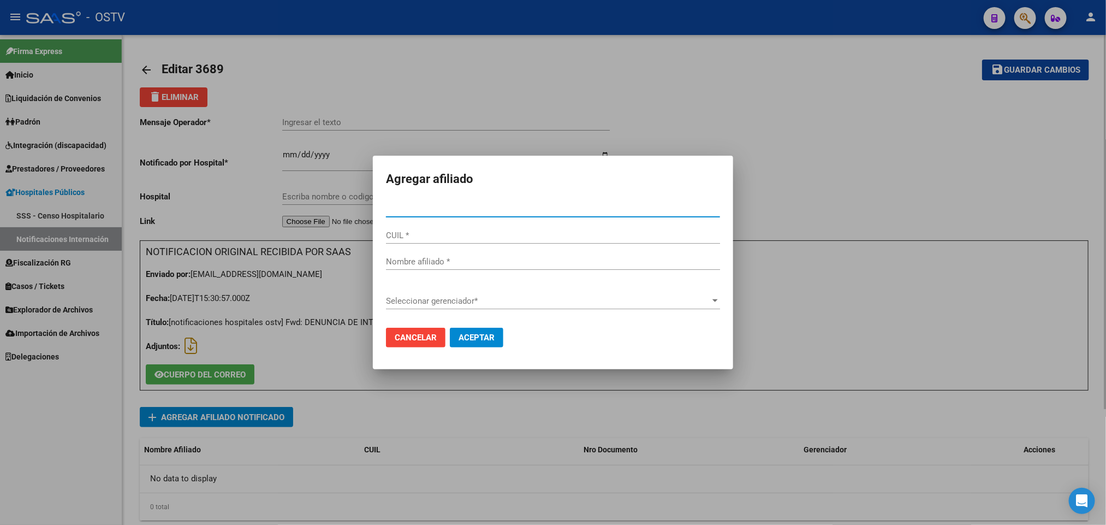
paste input "55032535"
type input "55032535"
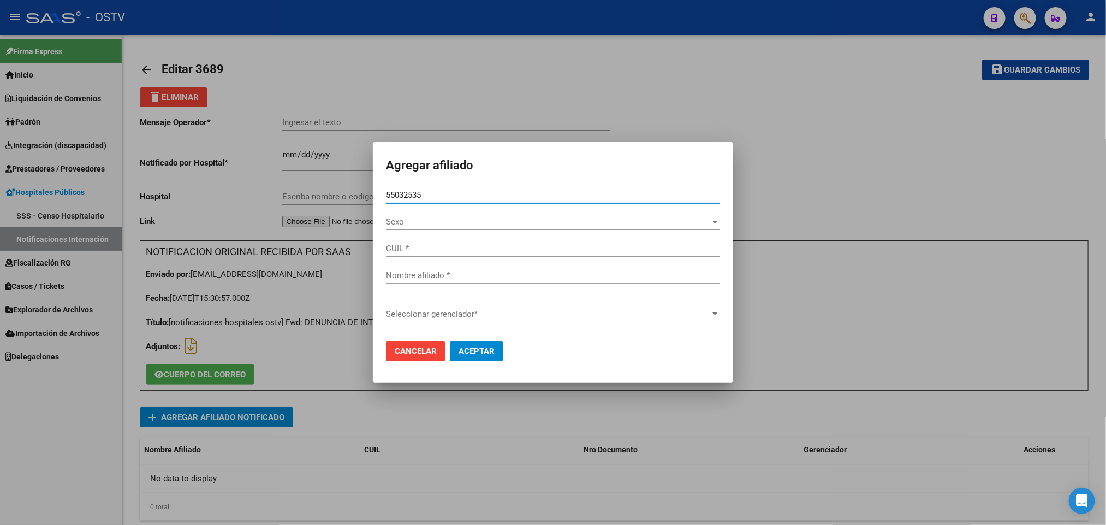
type input "20550325358"
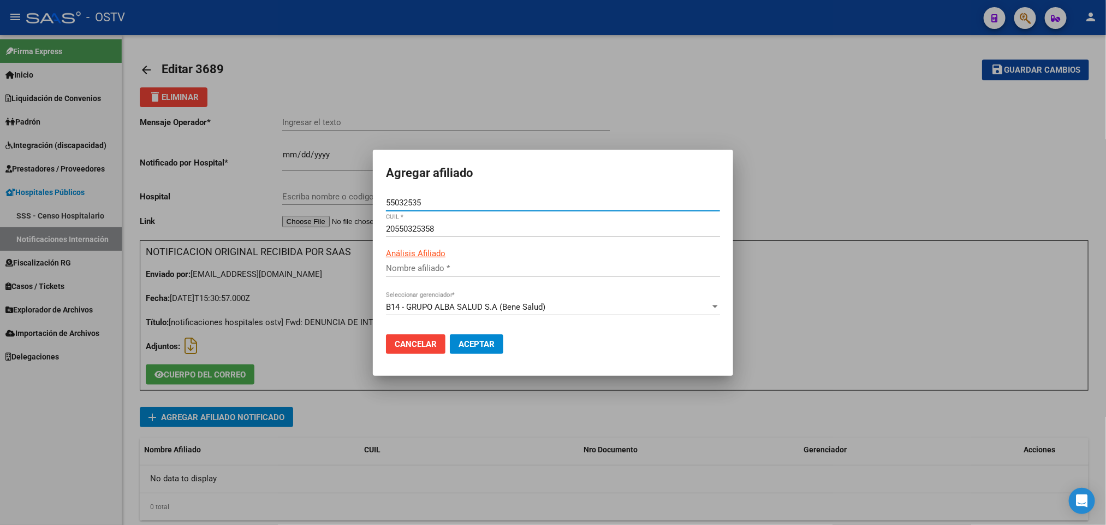
type input "ROJAS GOMEZ TAHIEL IAN"
type input "55032535"
click at [494, 346] on span "Aceptar" at bounding box center [477, 344] width 36 height 10
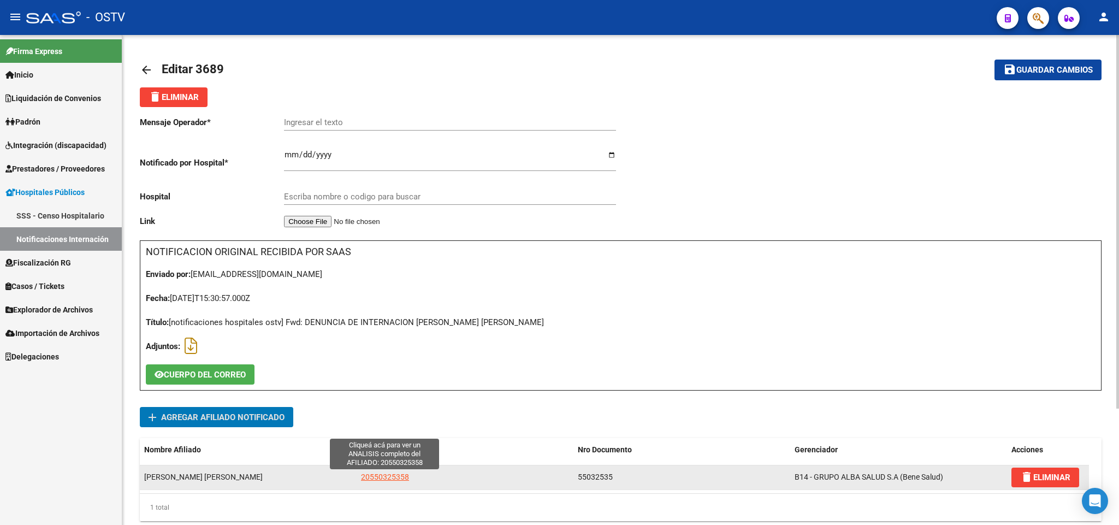
click at [370, 474] on span "20550325358" at bounding box center [385, 476] width 48 height 9
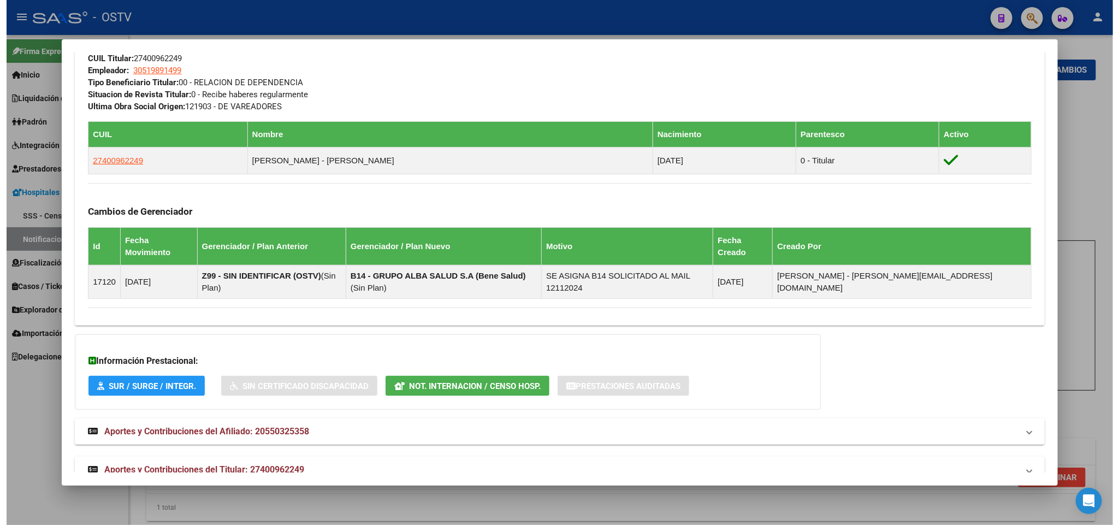
scroll to position [555, 0]
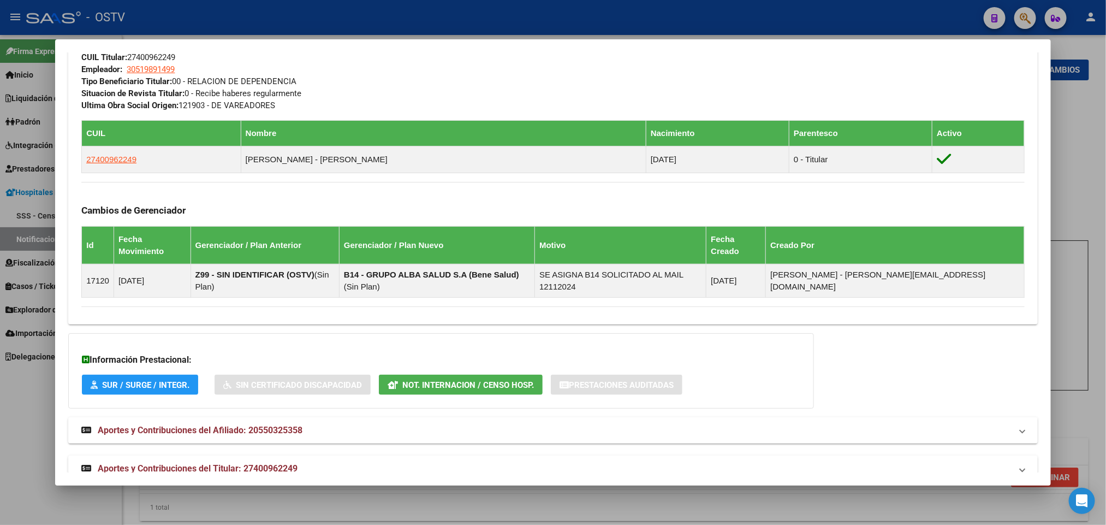
click at [4, 453] on div at bounding box center [553, 262] width 1106 height 525
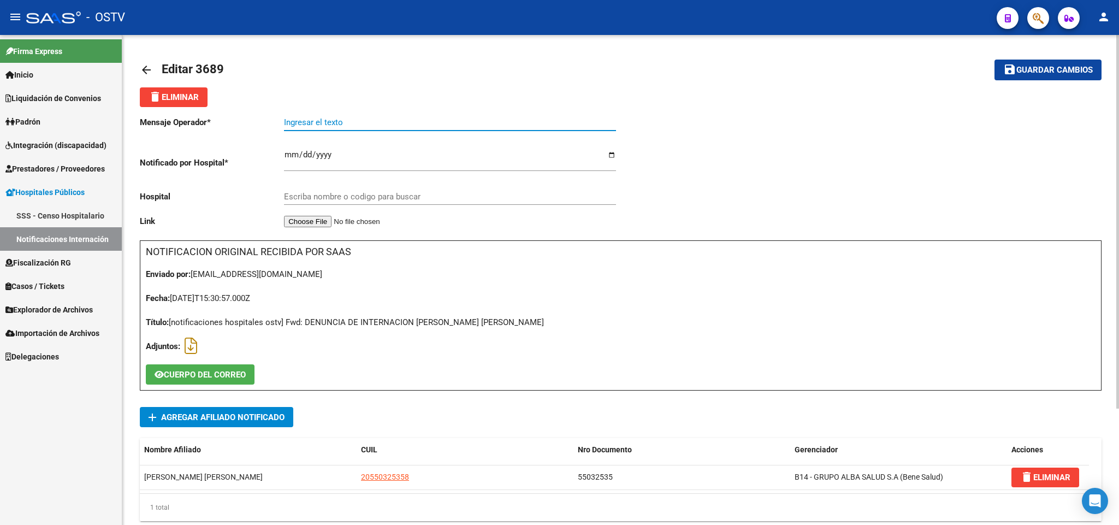
click at [325, 126] on input "Ingresar el texto" at bounding box center [450, 122] width 332 height 10
paste input "CERVICALGIA"
type input "CERVICALGIA"
click at [353, 198] on input "Escriba nombre o codigo para buscar" at bounding box center [450, 197] width 332 height 10
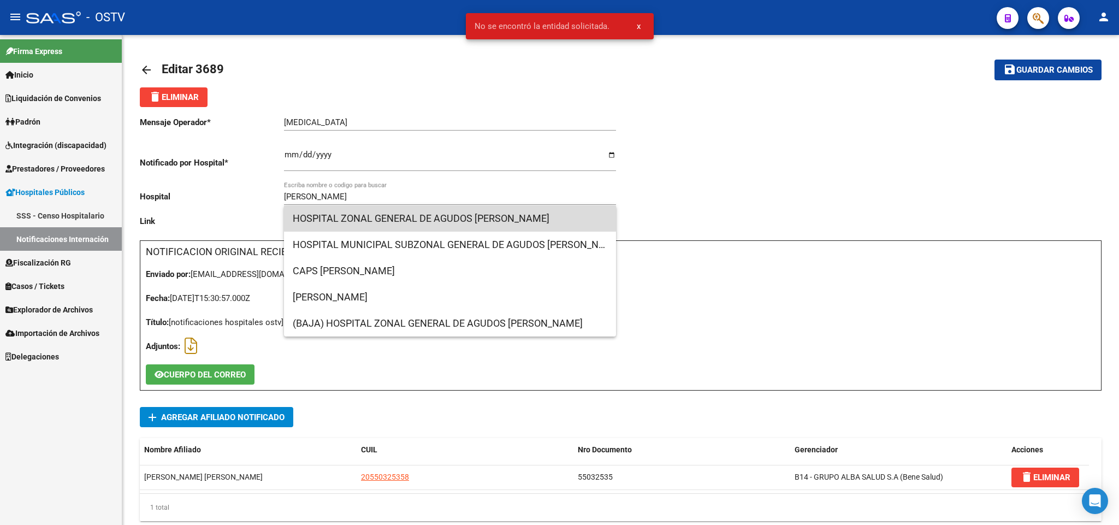
click at [380, 229] on span "HOSPITAL ZONAL GENERAL DE AGUDOS [PERSON_NAME]" at bounding box center [450, 218] width 315 height 26
type input "HOSPITAL ZONAL GENERAL DE AGUDOS [PERSON_NAME]"
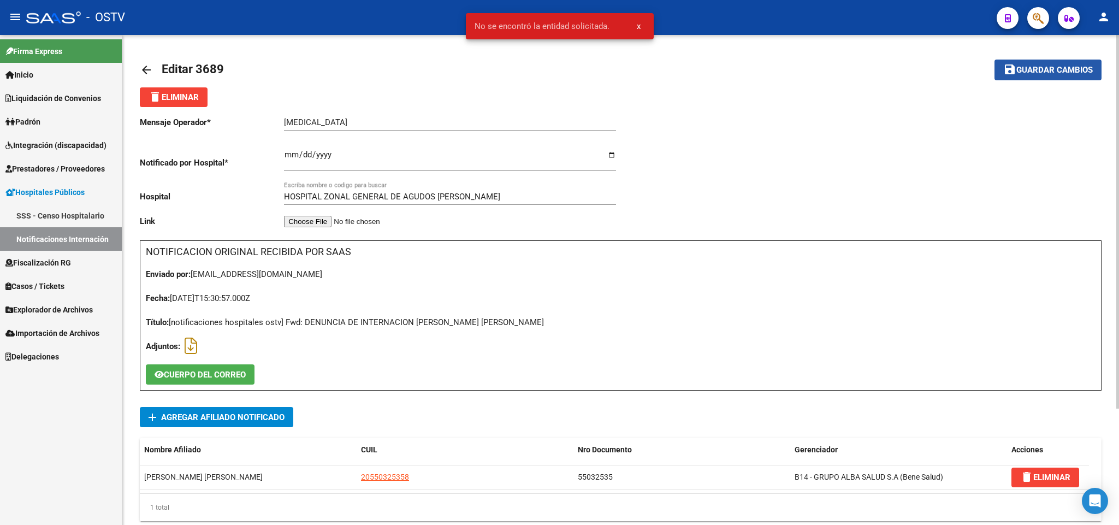
click at [1033, 62] on button "save Guardar cambios" at bounding box center [1047, 70] width 107 height 20
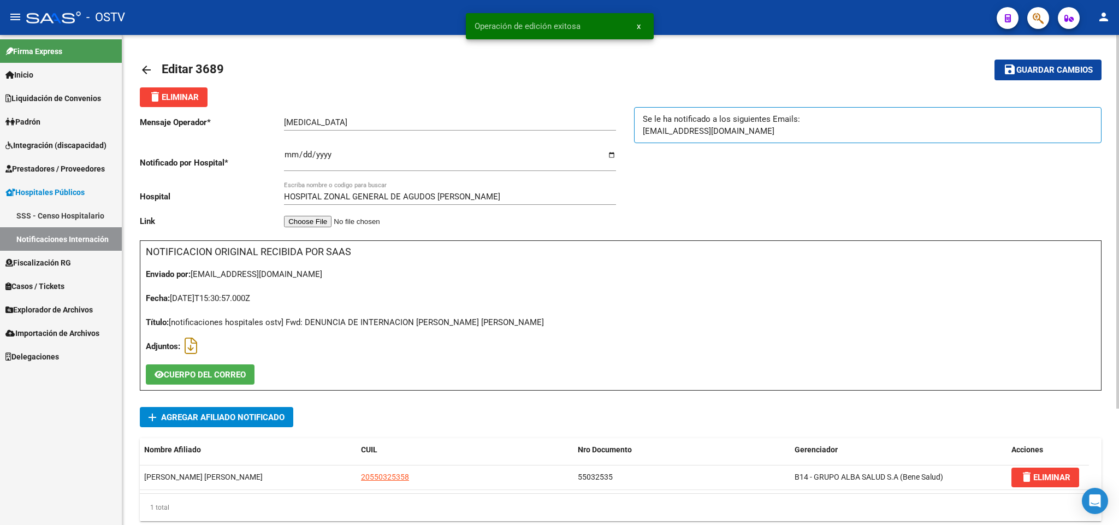
click at [149, 67] on mat-icon "arrow_back" at bounding box center [146, 69] width 13 height 13
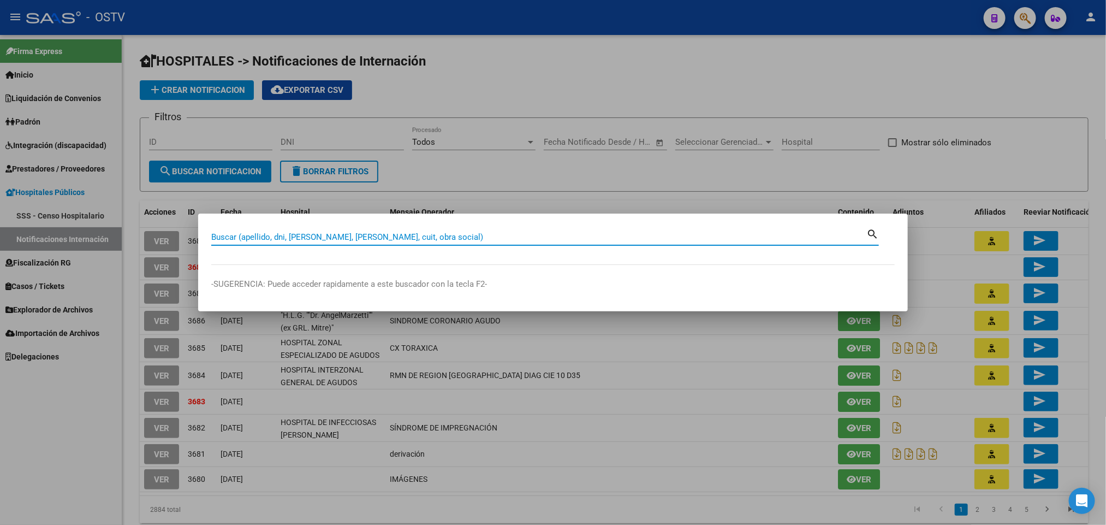
paste input "40881283"
type input "40881283"
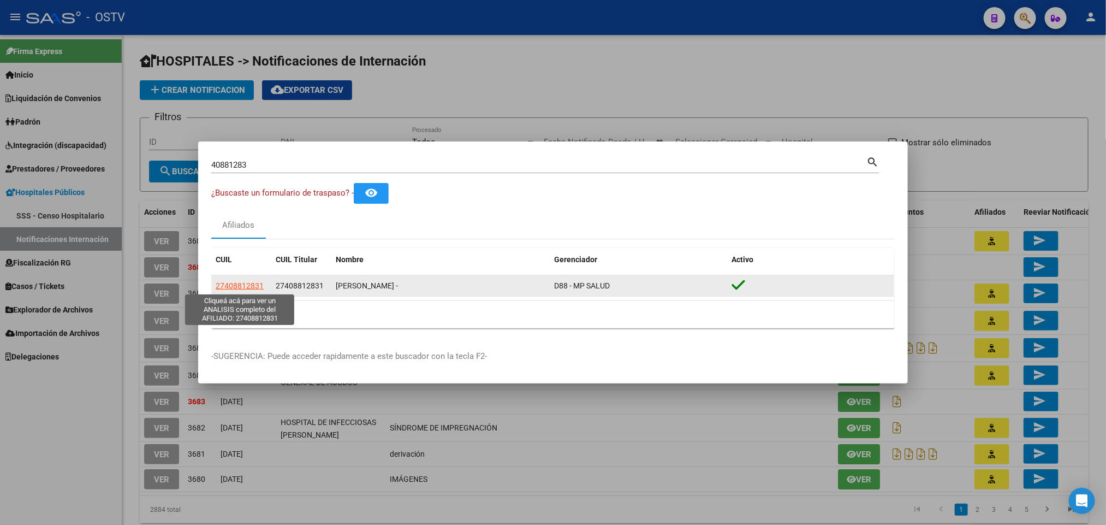
click at [234, 284] on span "27408812831" at bounding box center [240, 285] width 48 height 9
type textarea "27408812831"
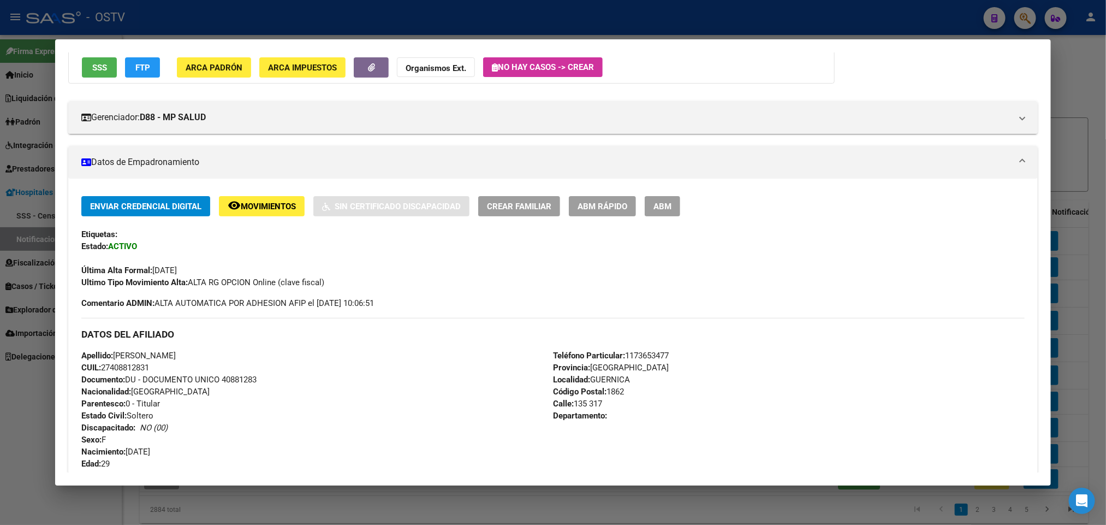
scroll to position [246, 0]
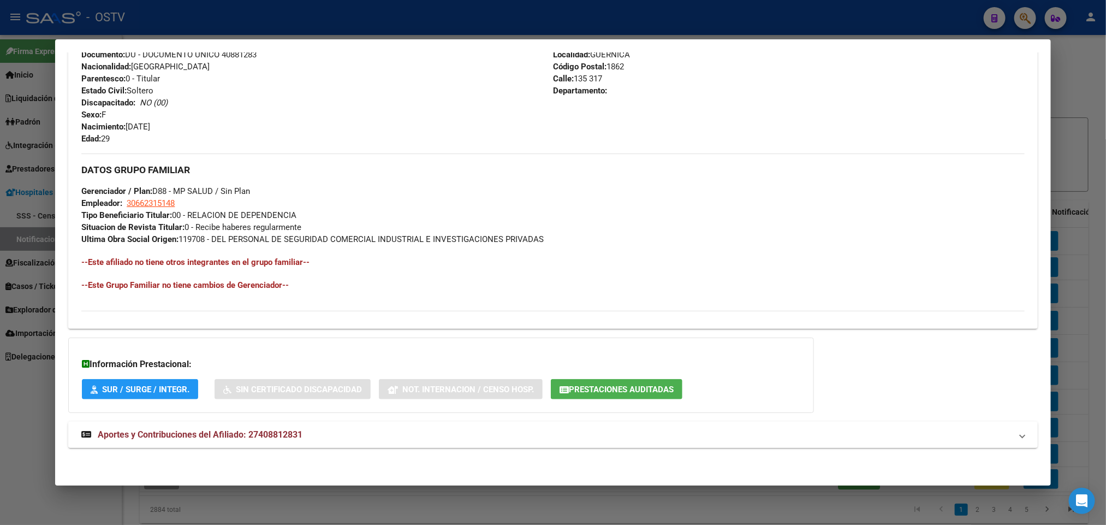
click at [275, 431] on span "Aportes y Contribuciones del Afiliado: 27408812831" at bounding box center [200, 434] width 205 height 10
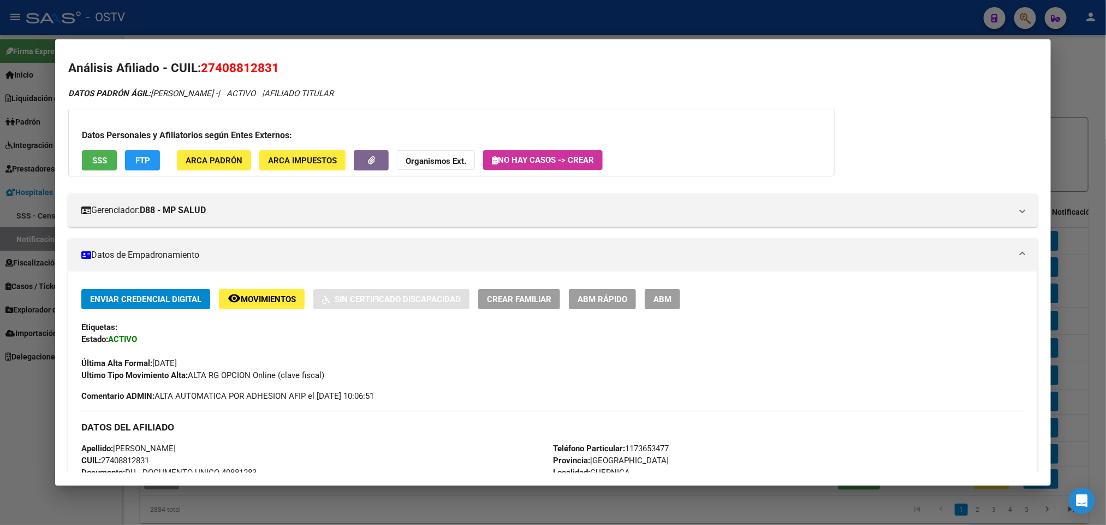
scroll to position [0, 0]
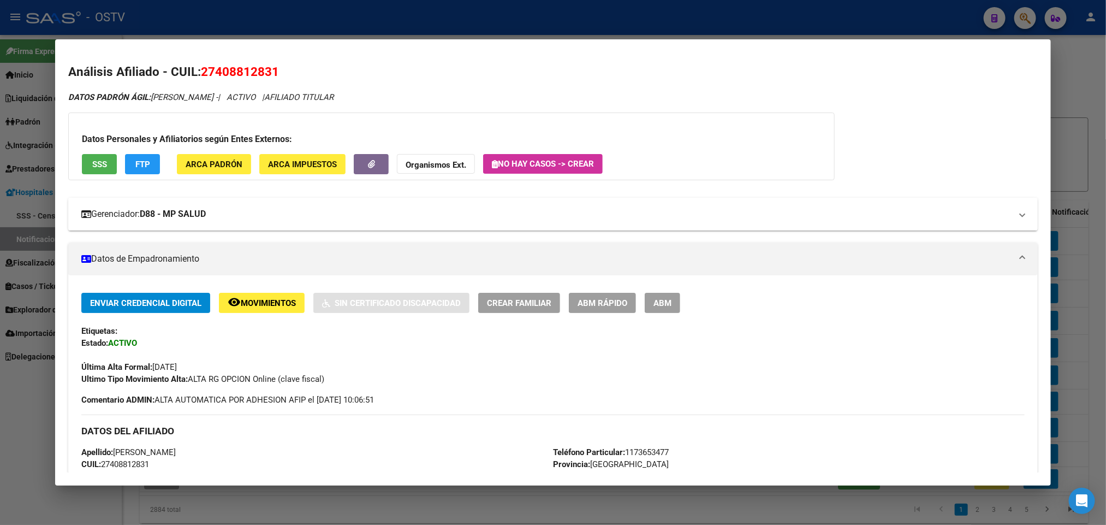
click at [267, 221] on mat-expansion-panel-header "Gerenciador: D88 - MP SALUD" at bounding box center [552, 214] width 969 height 33
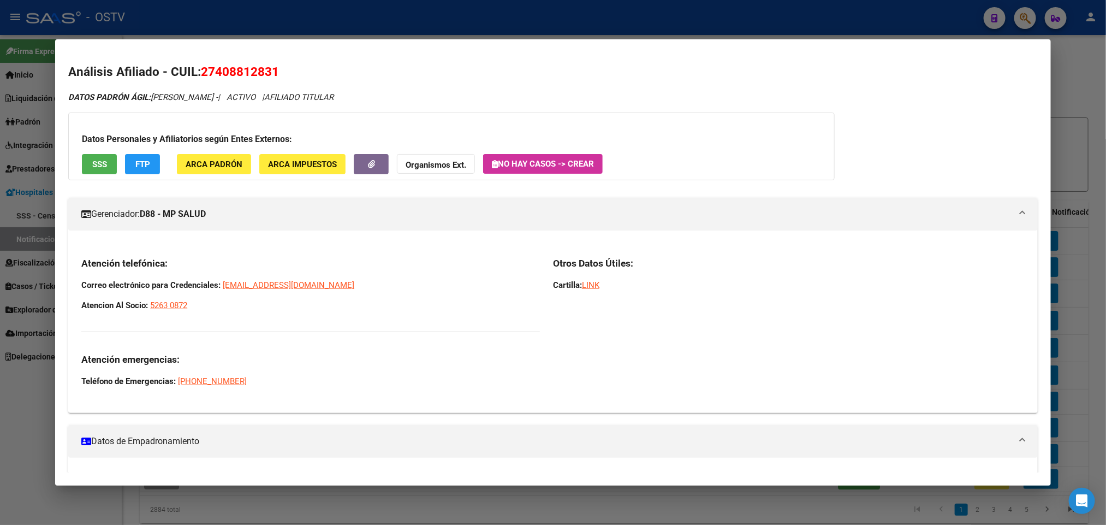
drag, startPoint x: 207, startPoint y: 305, endPoint x: 76, endPoint y: 290, distance: 132.0
click at [81, 290] on div "Atención telefónica: Correo electrónico para Credenciales: [EMAIL_ADDRESS][DOMA…" at bounding box center [310, 322] width 459 height 130
copy div "Correo electrónico para Credenciales: [EMAIL_ADDRESS][DOMAIN_NAME] Atencion Al …"
